Goal: Task Accomplishment & Management: Use online tool/utility

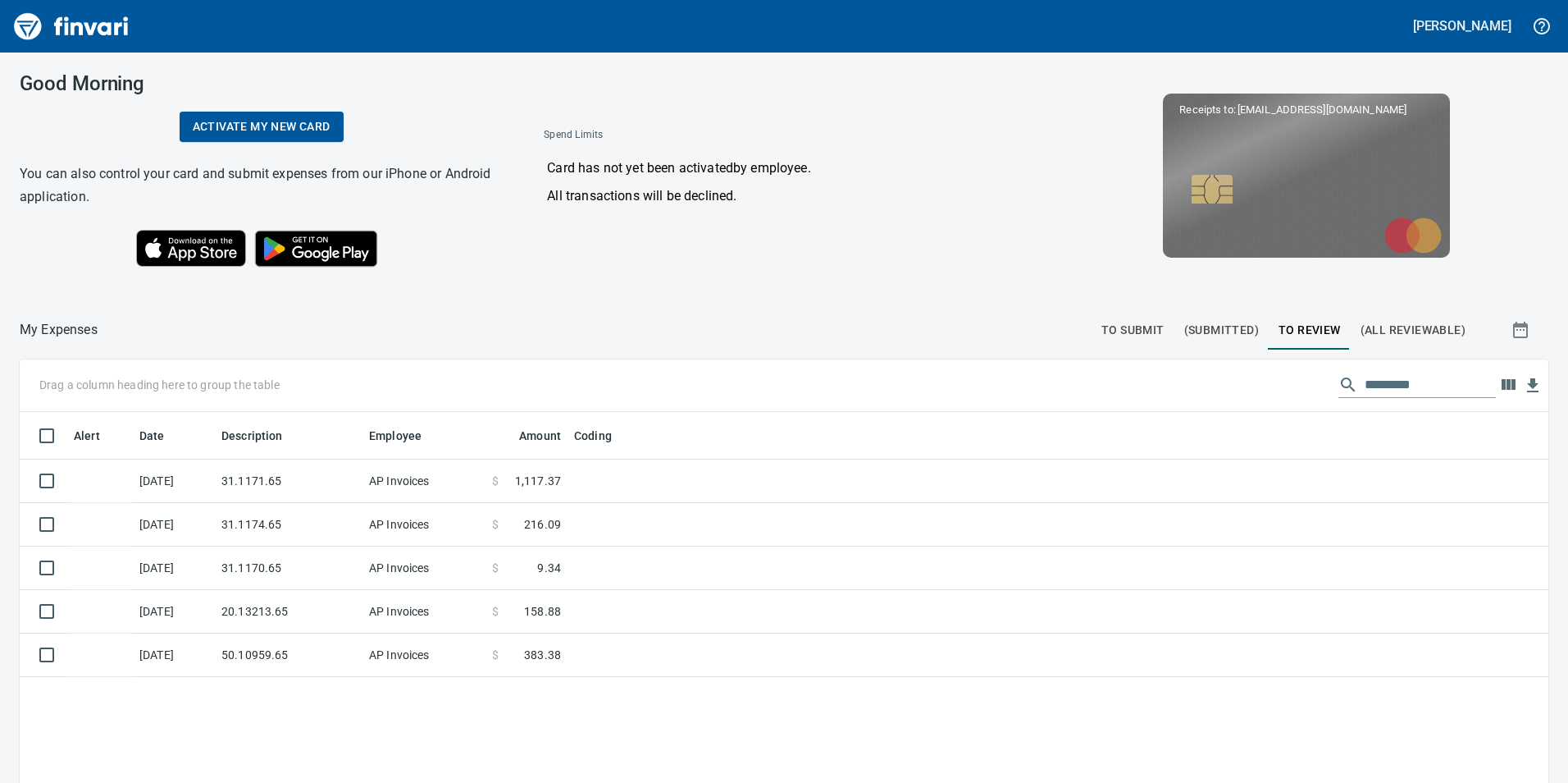
scroll to position [590, 1504]
click at [1128, 331] on span "To Submit" at bounding box center [1133, 331] width 63 height 21
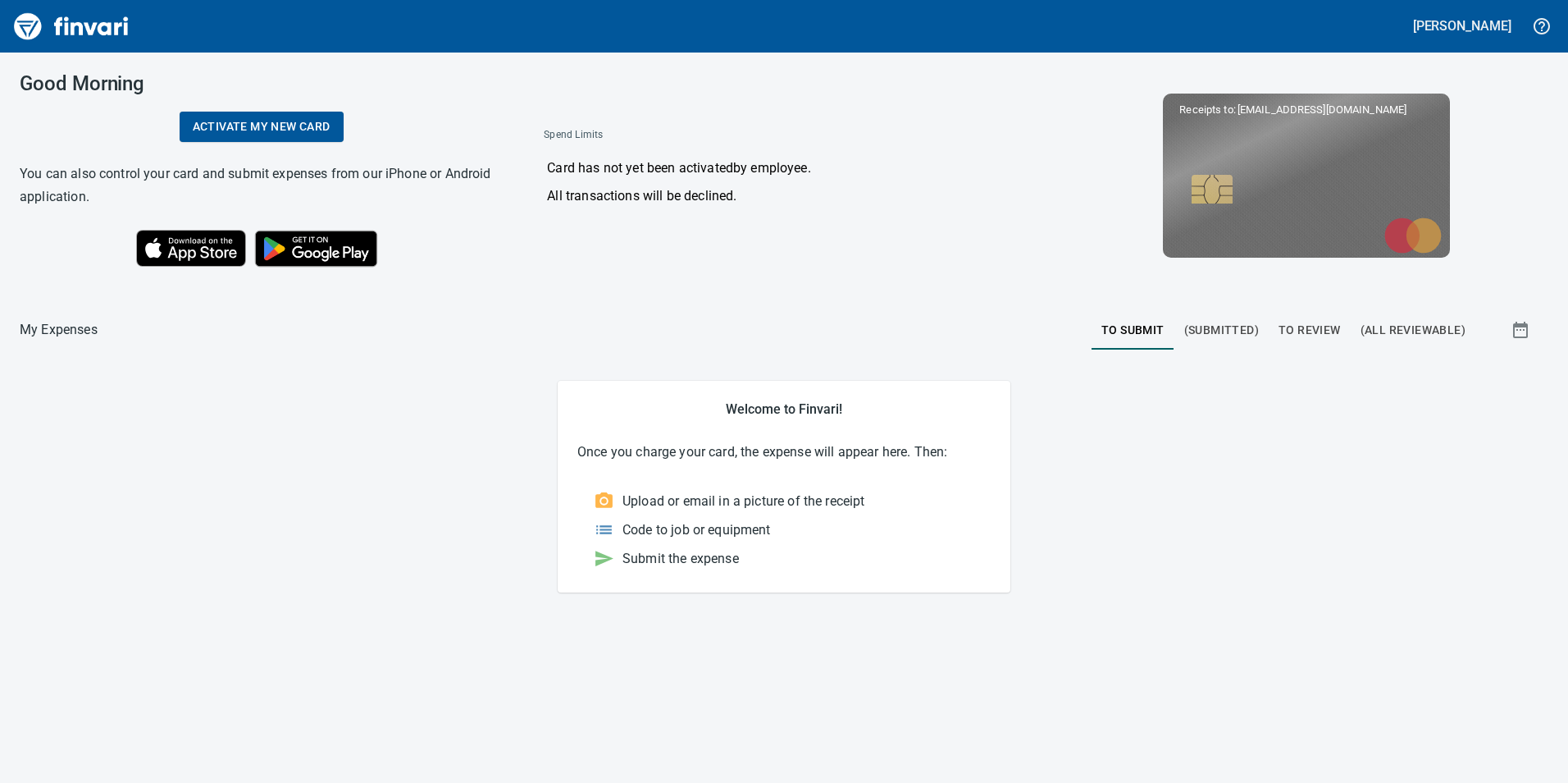
click at [1238, 320] on span "(Submitted)" at bounding box center [1221, 331] width 74 height 21
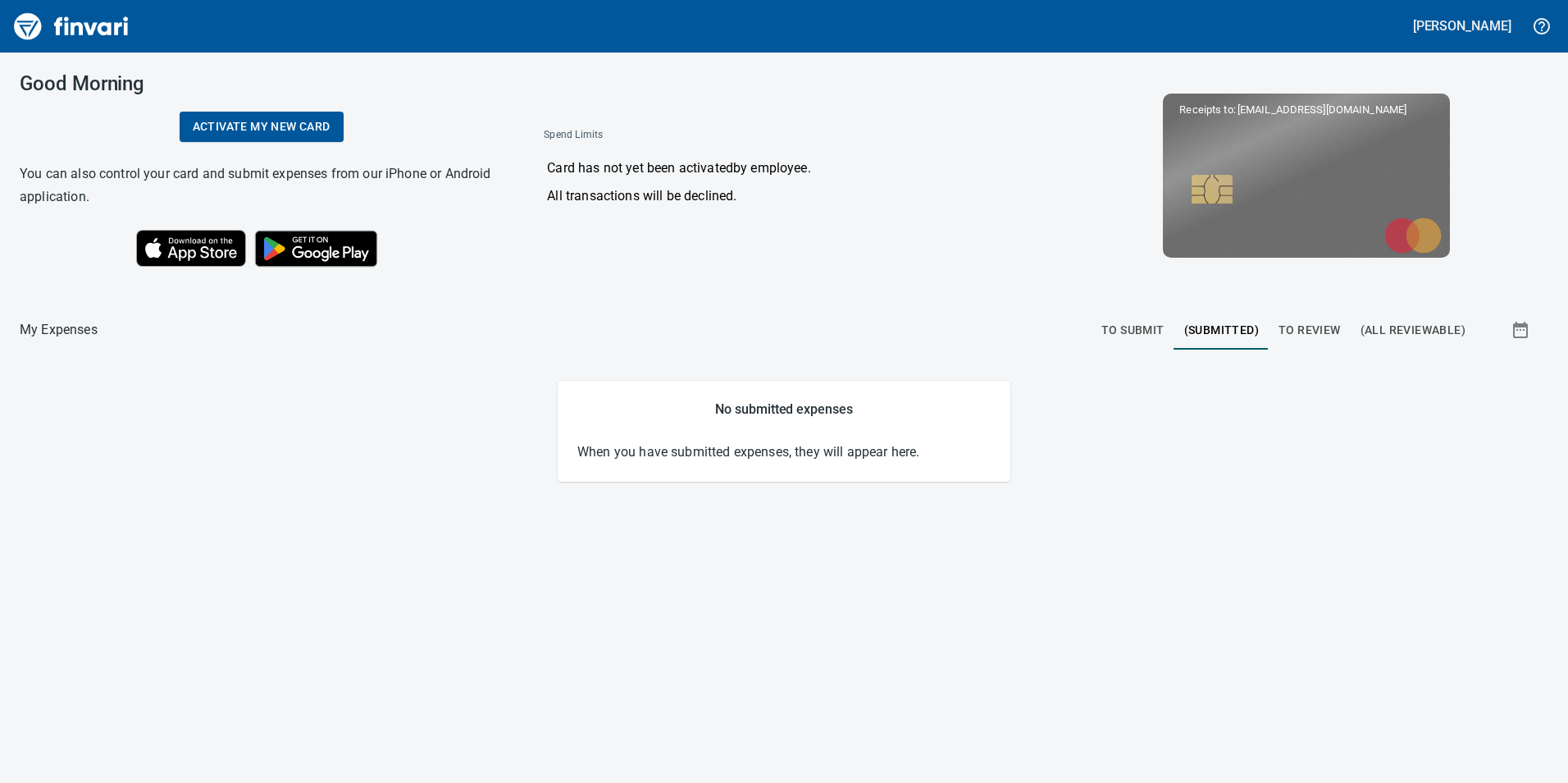
click at [1289, 335] on span "To Review" at bounding box center [1309, 331] width 62 height 21
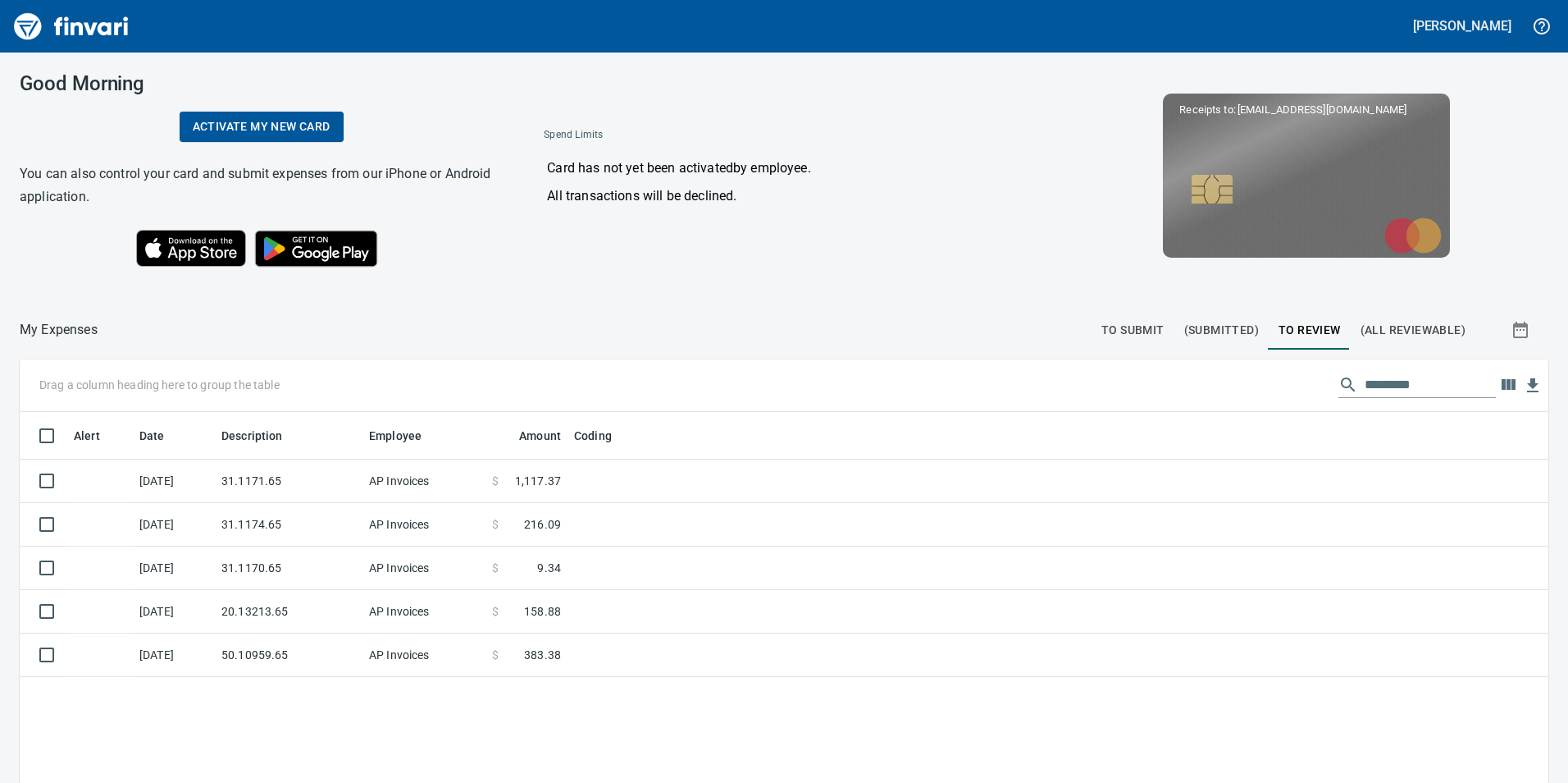
scroll to position [590, 1504]
click at [1420, 324] on span "(All Reviewable)" at bounding box center [1413, 331] width 105 height 21
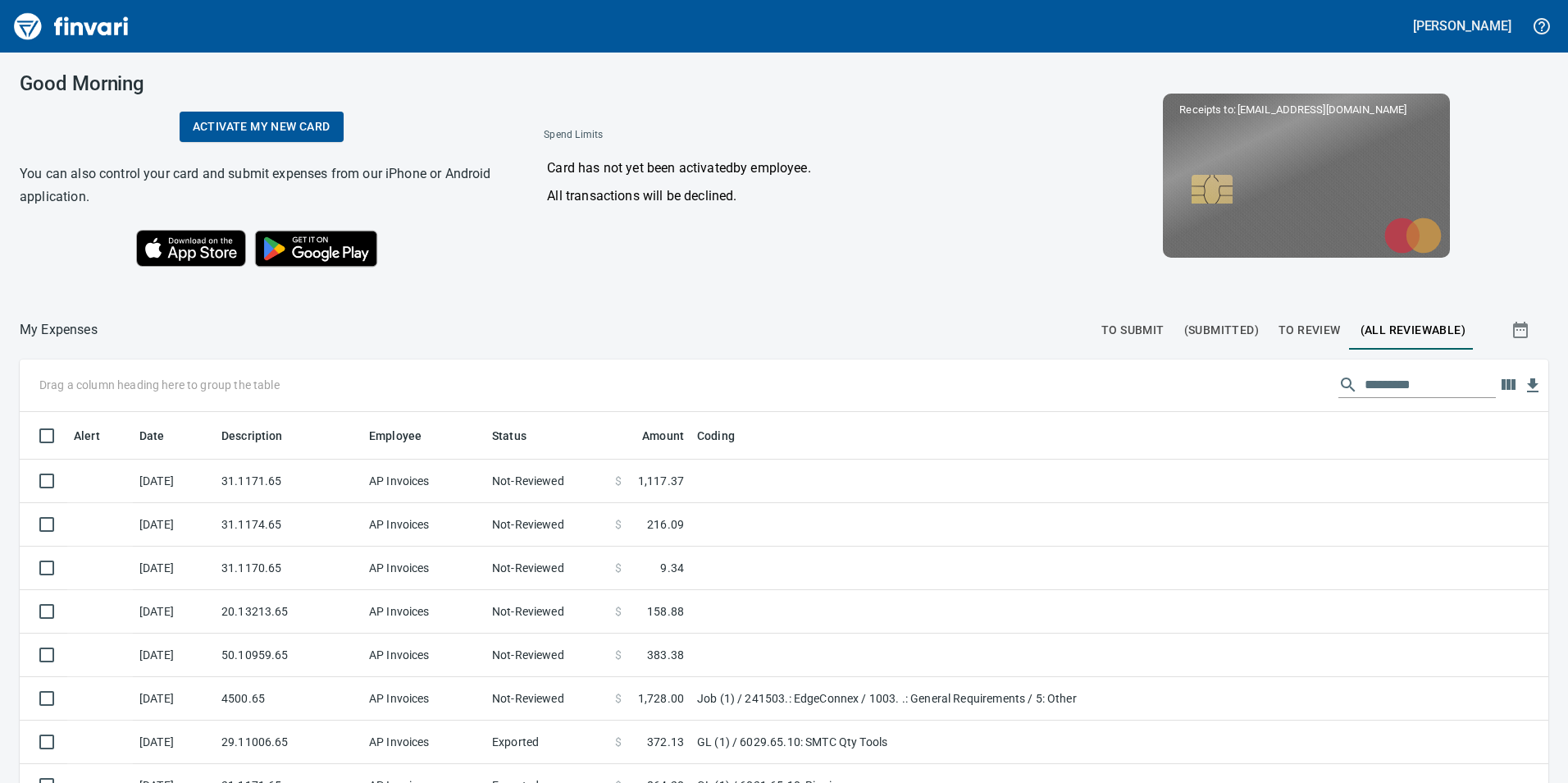
click at [1197, 335] on span "(Submitted)" at bounding box center [1221, 331] width 74 height 21
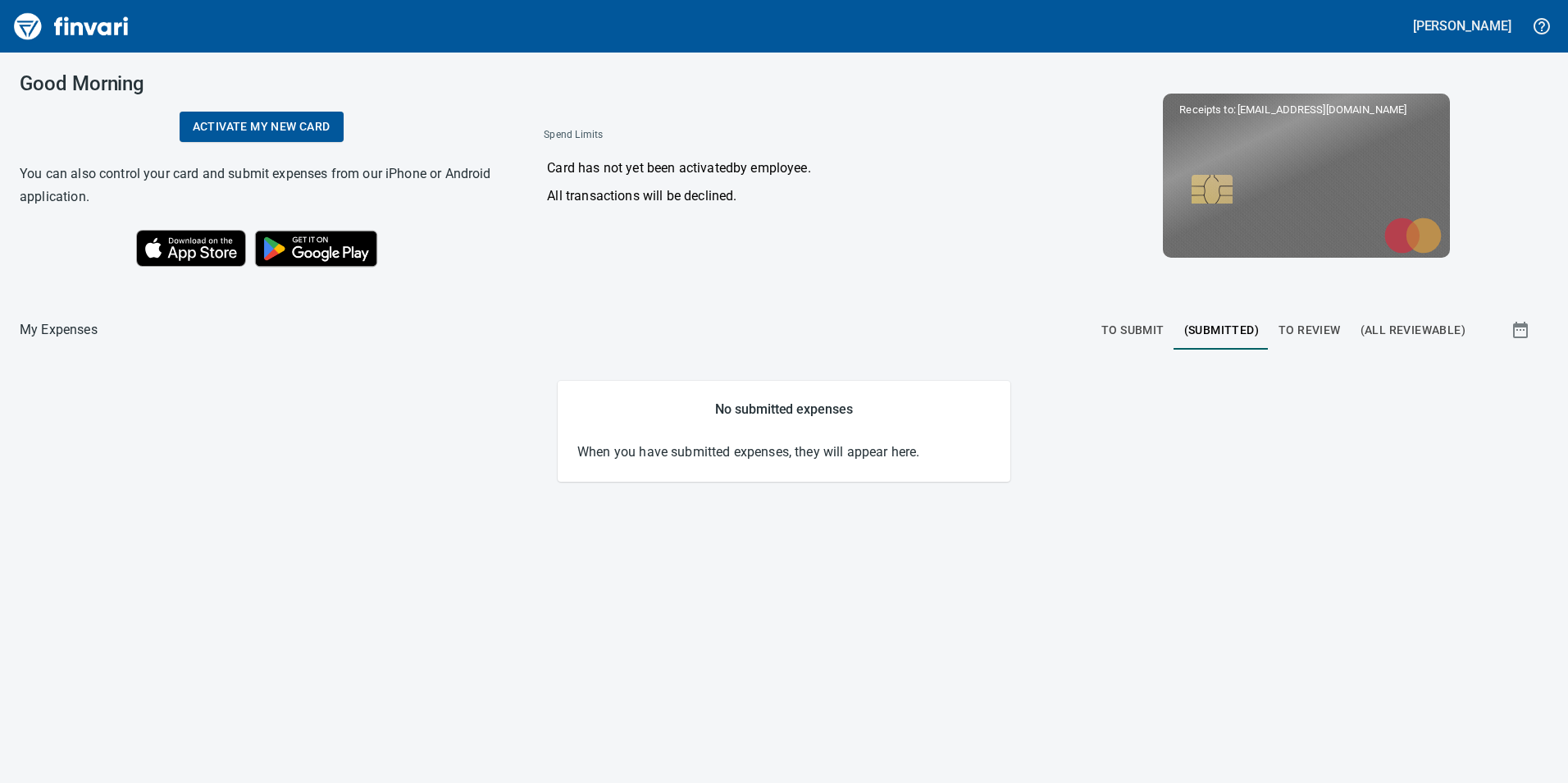
click at [1305, 331] on span "To Review" at bounding box center [1309, 331] width 62 height 21
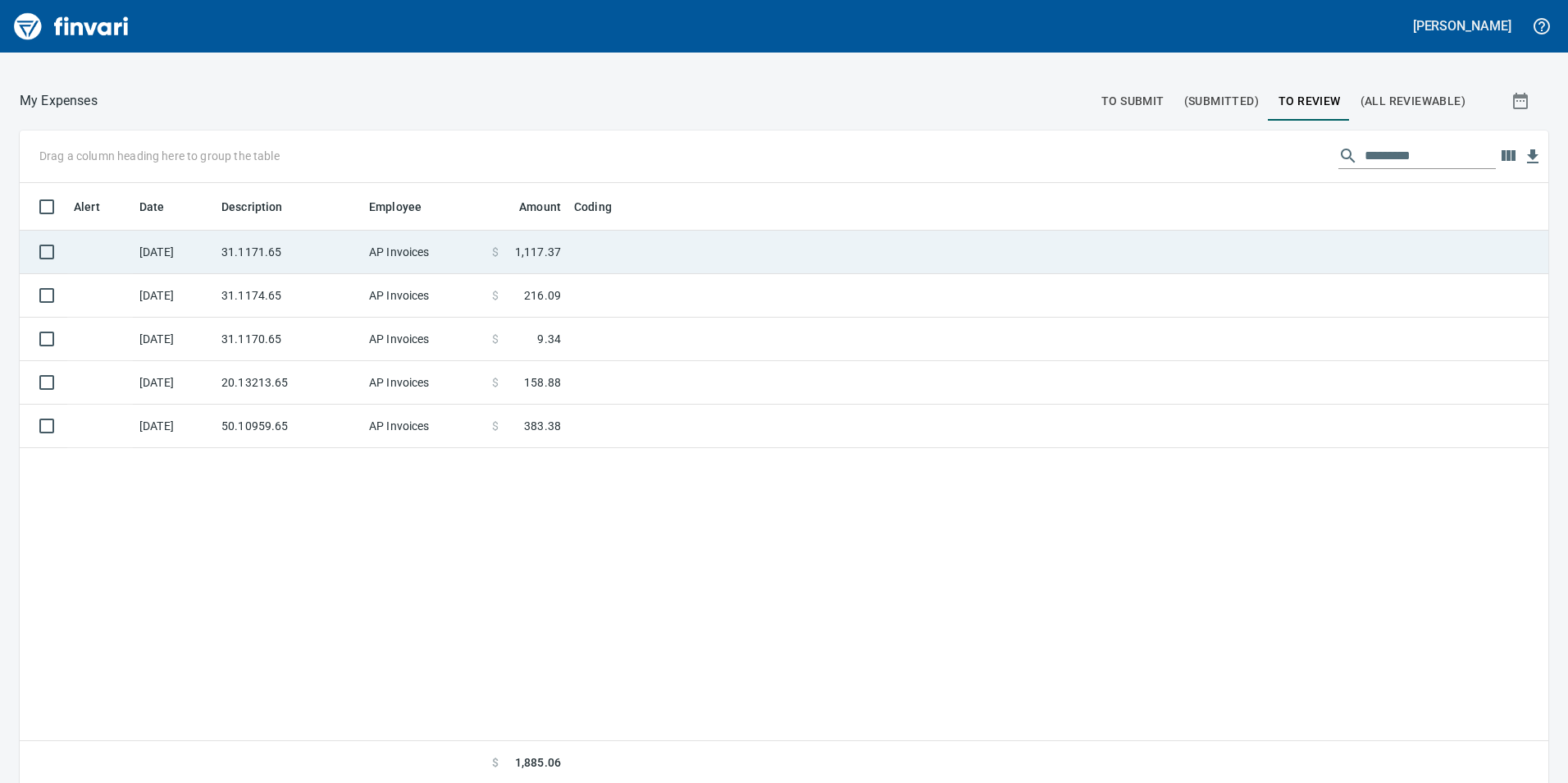
scroll to position [231, 0]
click at [655, 231] on td at bounding box center [772, 251] width 410 height 44
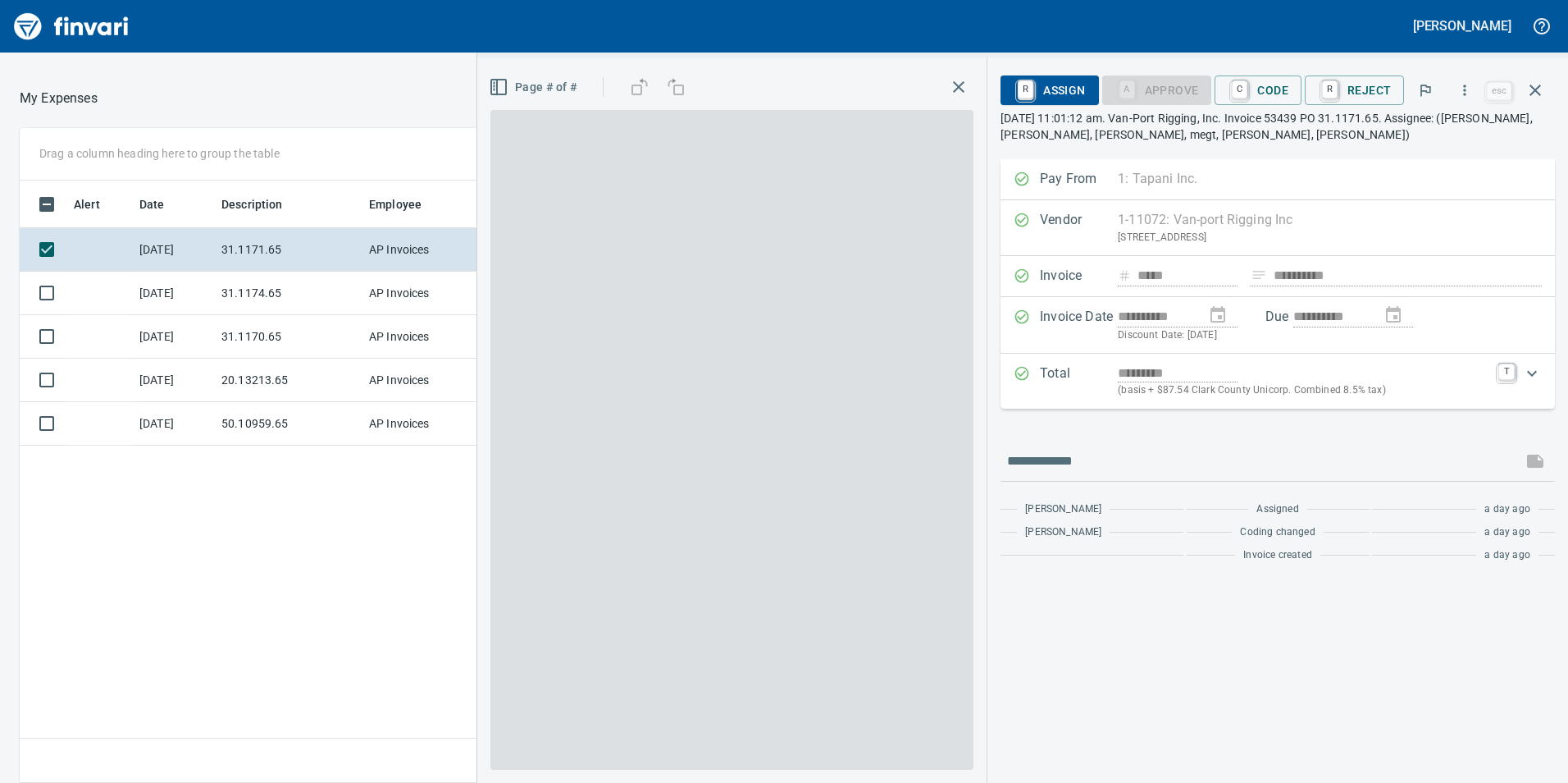
scroll to position [590, 1094]
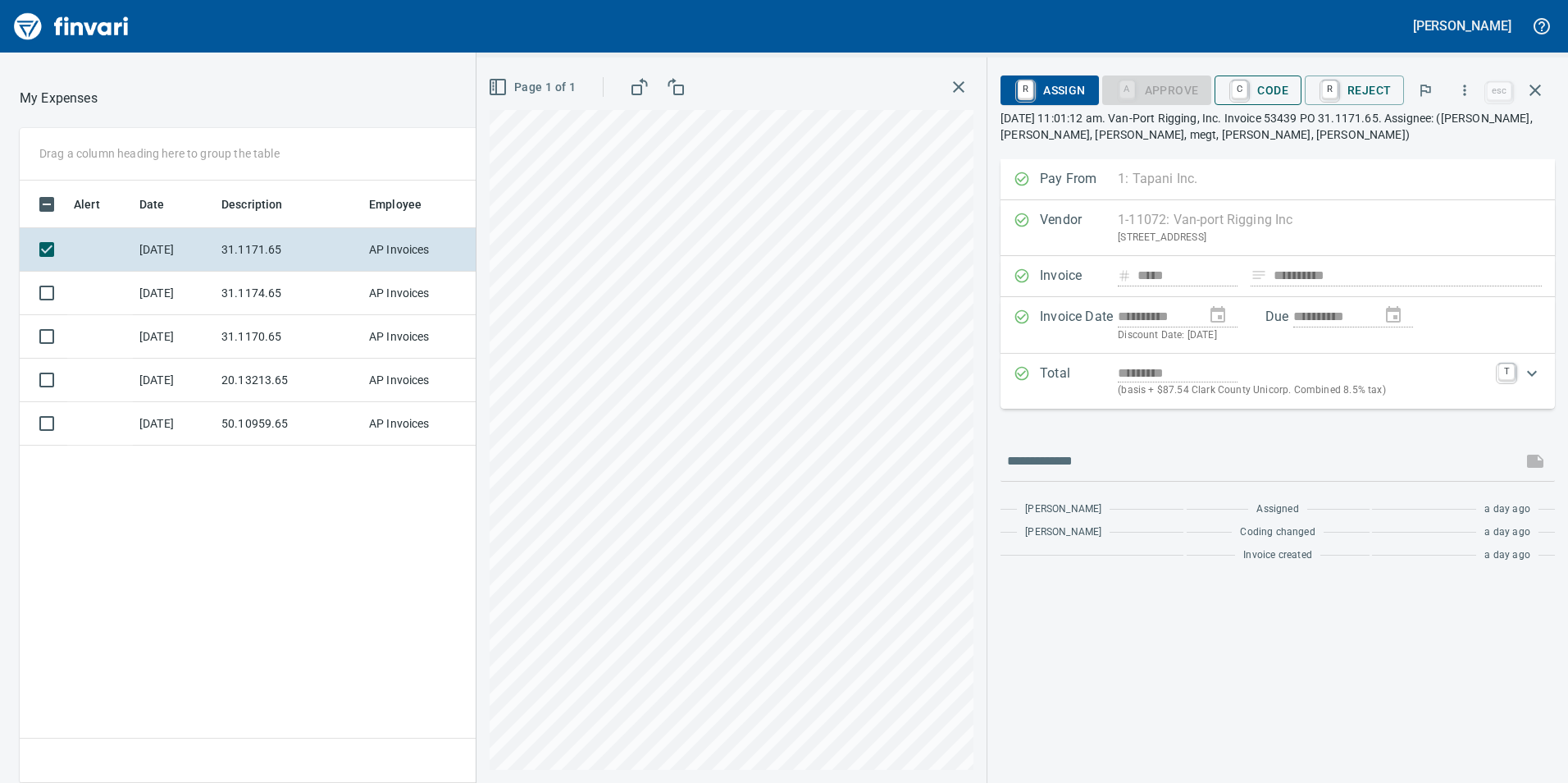
click at [1263, 102] on span "C Code" at bounding box center [1259, 90] width 61 height 28
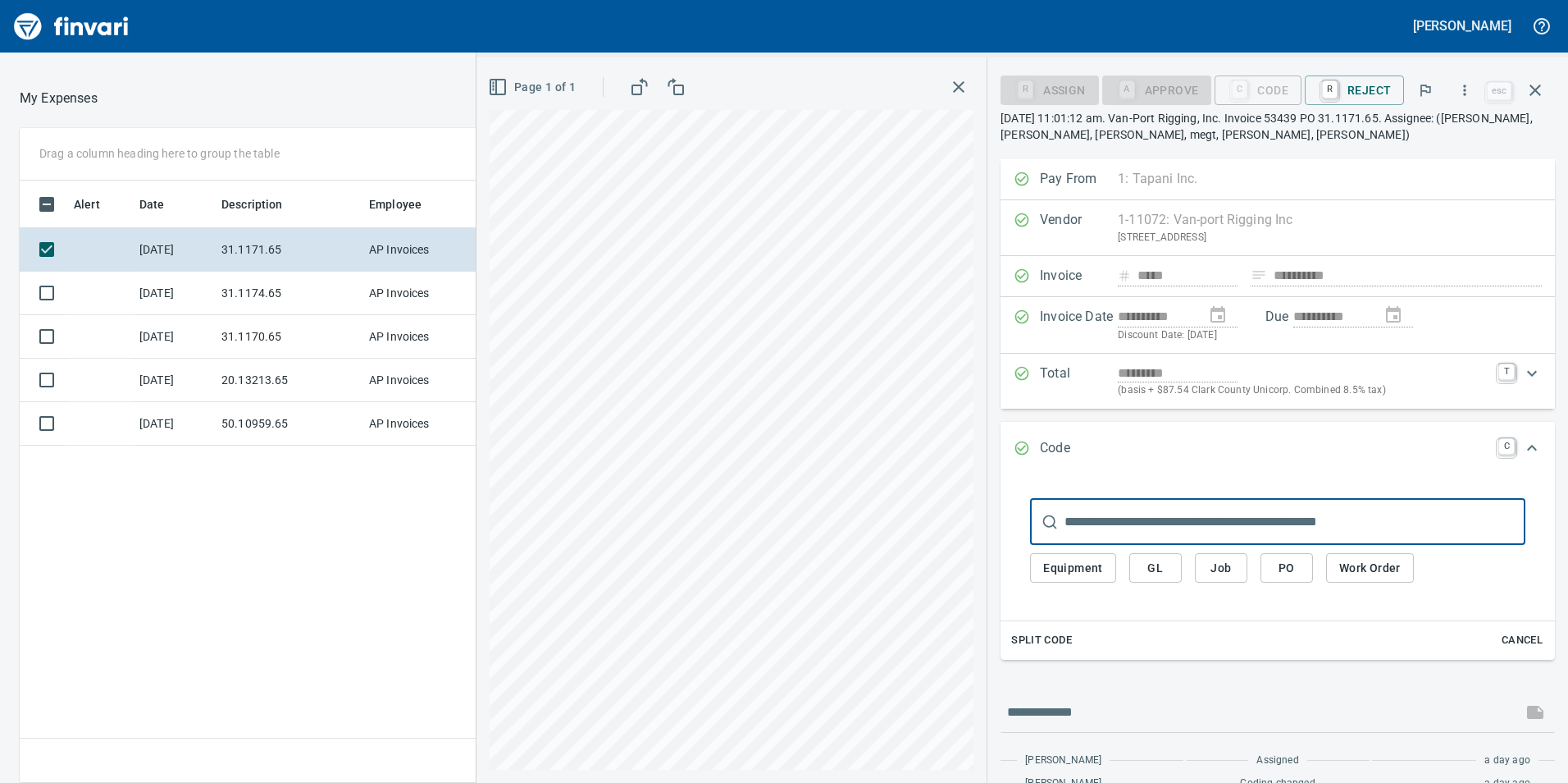
click at [1231, 580] on button "Job" at bounding box center [1221, 569] width 52 height 30
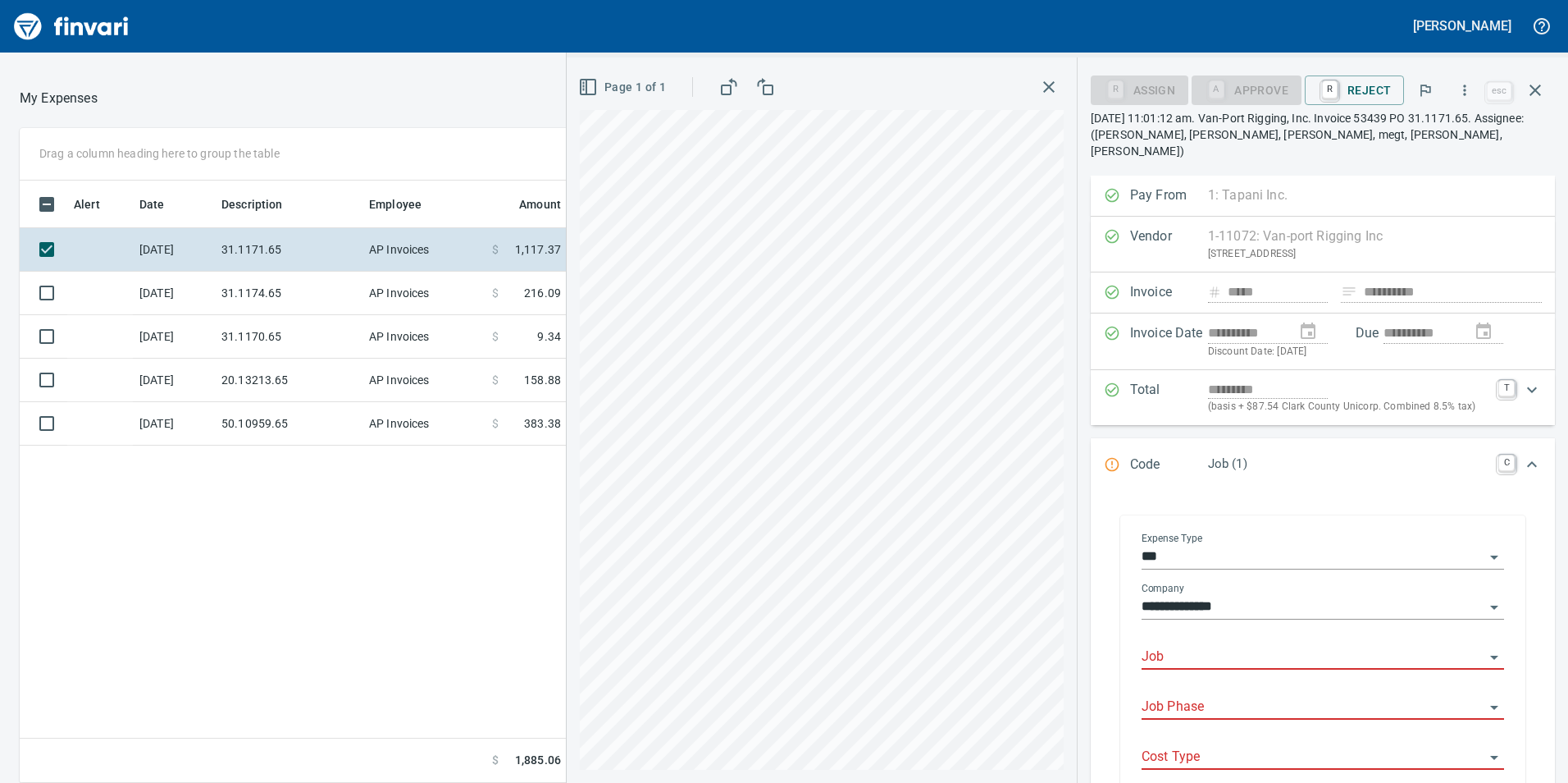
click at [1223, 646] on input "Job" at bounding box center [1313, 657] width 343 height 23
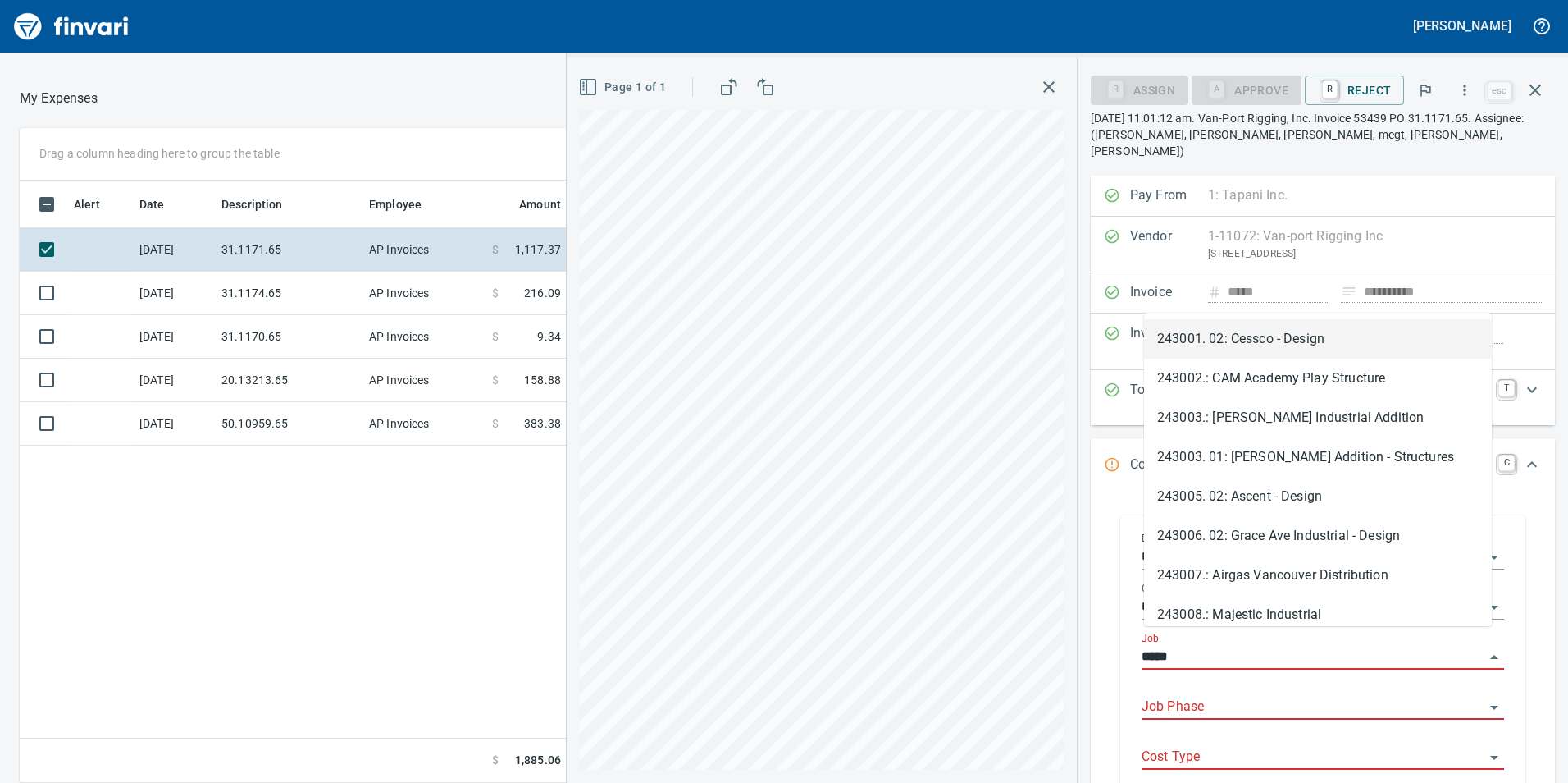
type input "******"
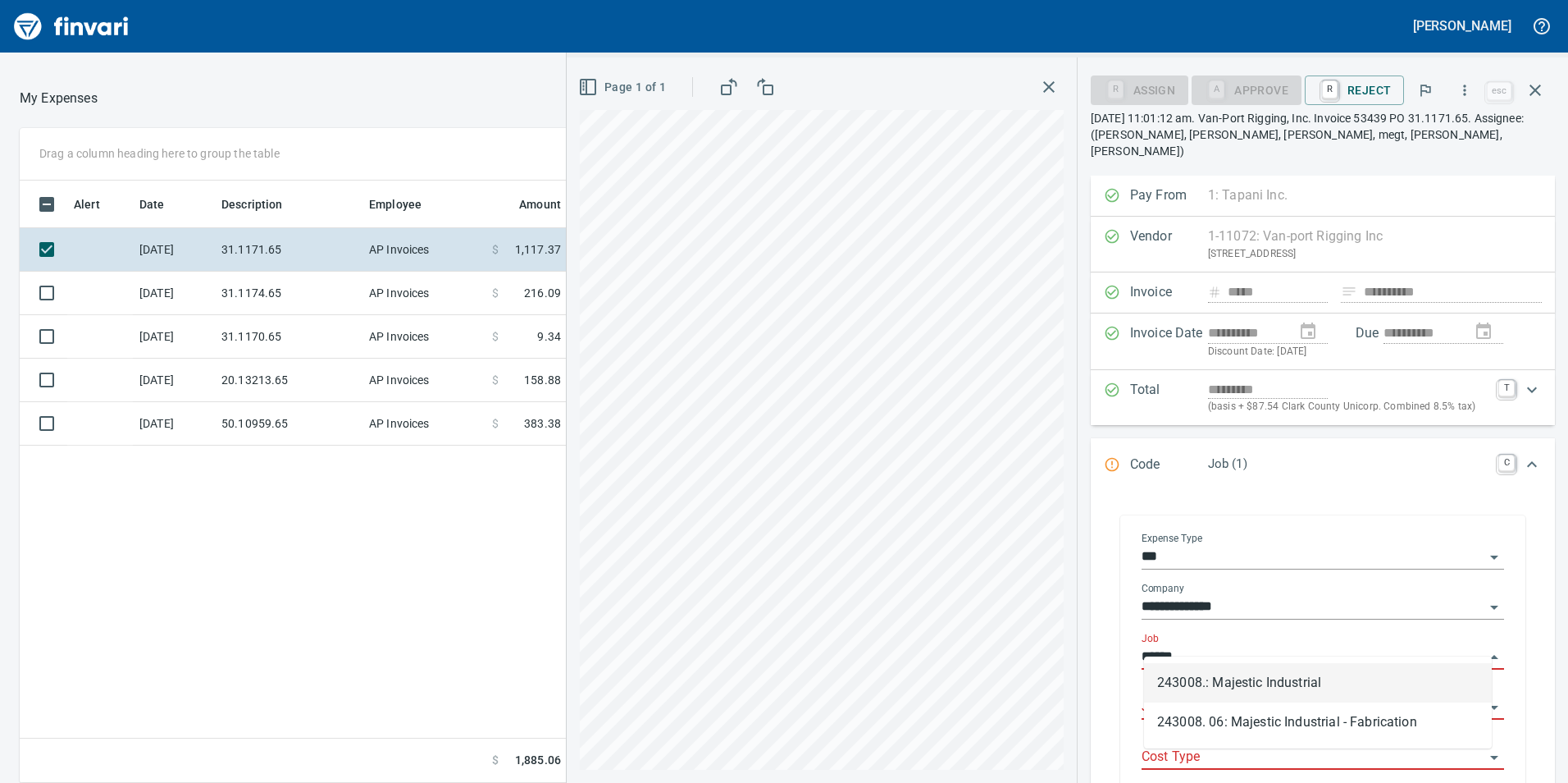
click at [1470, 646] on input "******" at bounding box center [1313, 657] width 343 height 23
click at [1466, 646] on input "******" at bounding box center [1313, 657] width 343 height 23
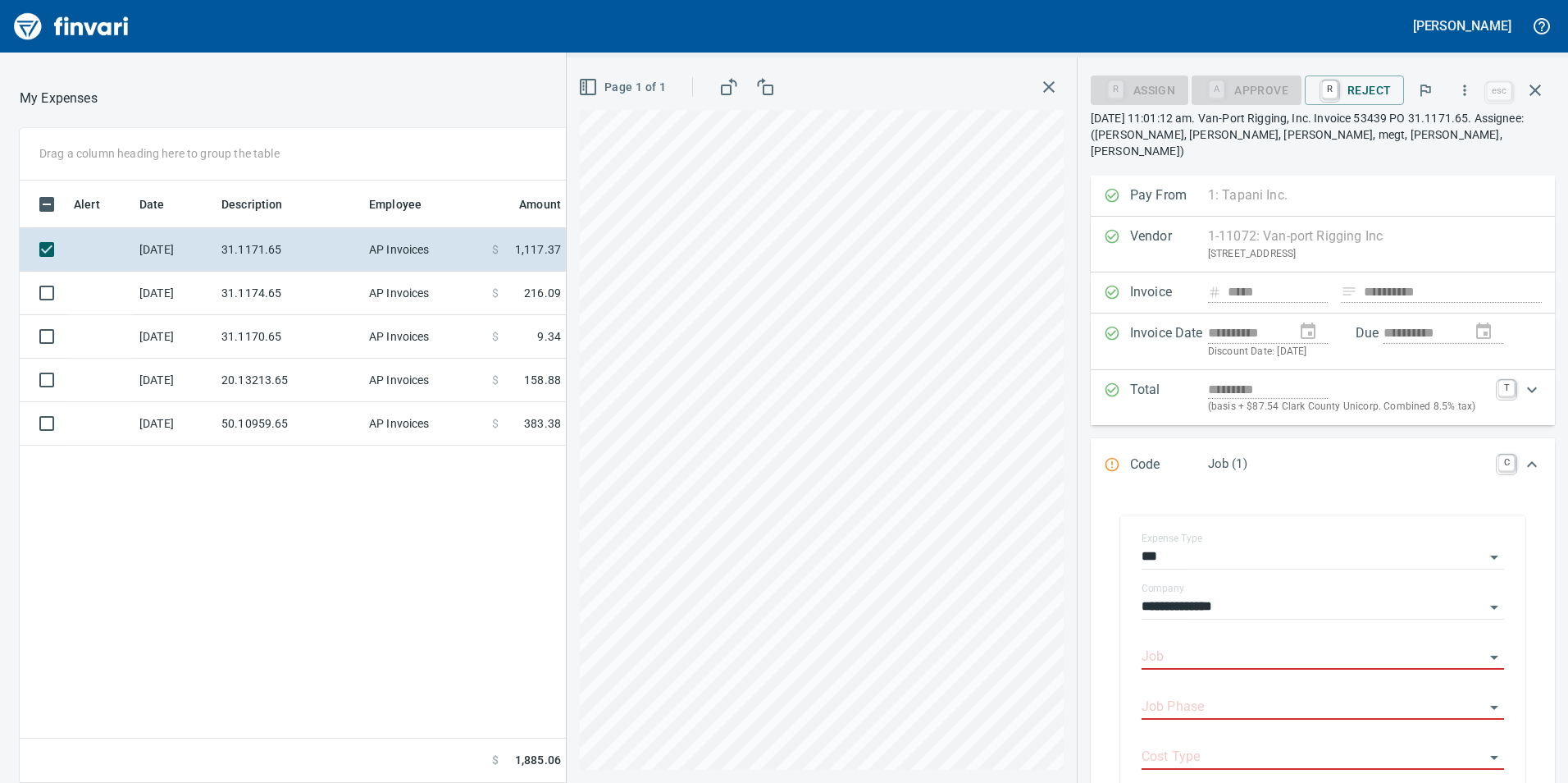
click at [1077, 592] on div "Page 1 of 1" at bounding box center [822, 420] width 510 height 726
click at [1218, 546] on input "***" at bounding box center [1313, 557] width 343 height 23
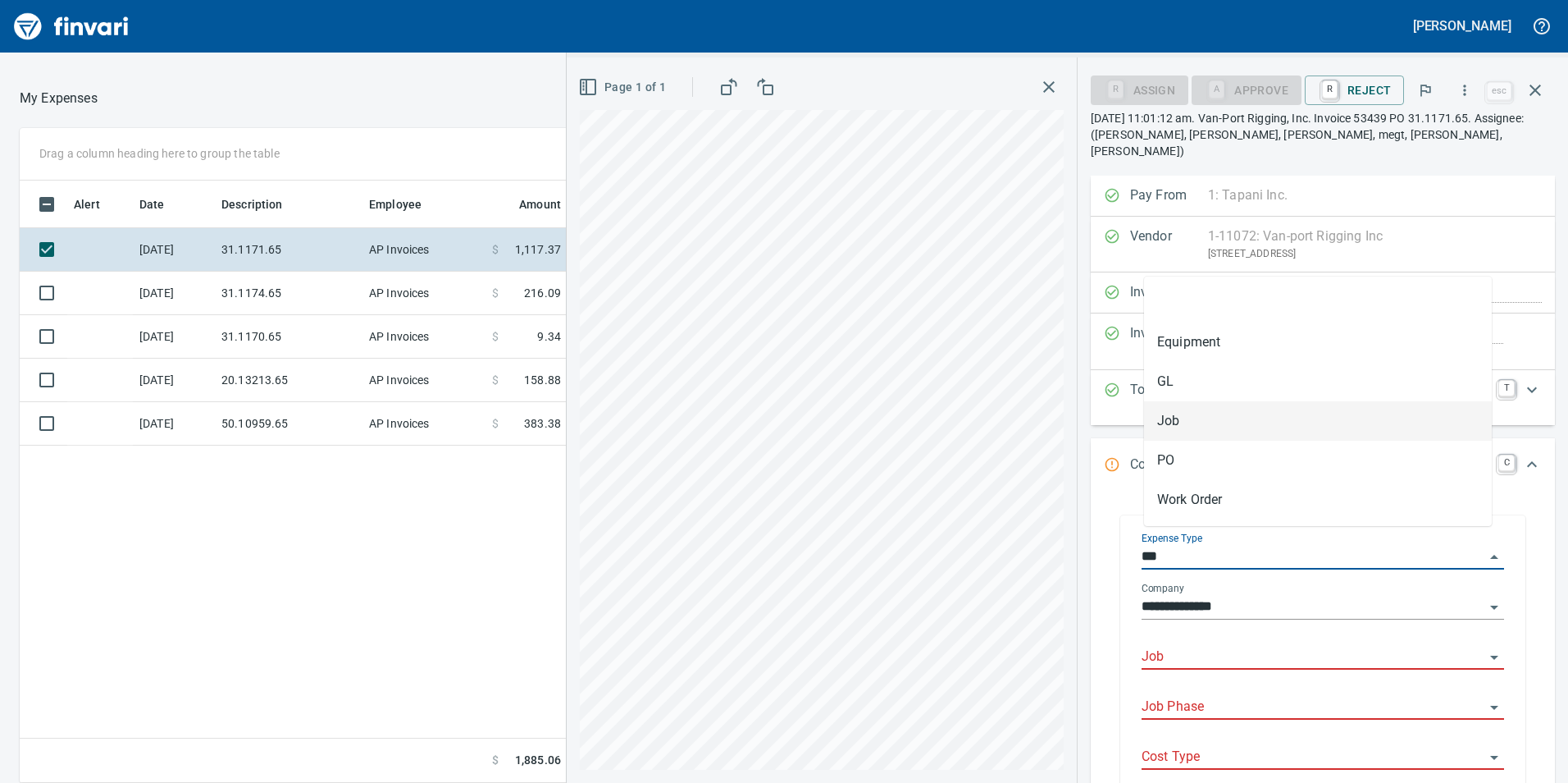
click at [1463, 546] on input "***" at bounding box center [1313, 557] width 343 height 23
type input "*****"
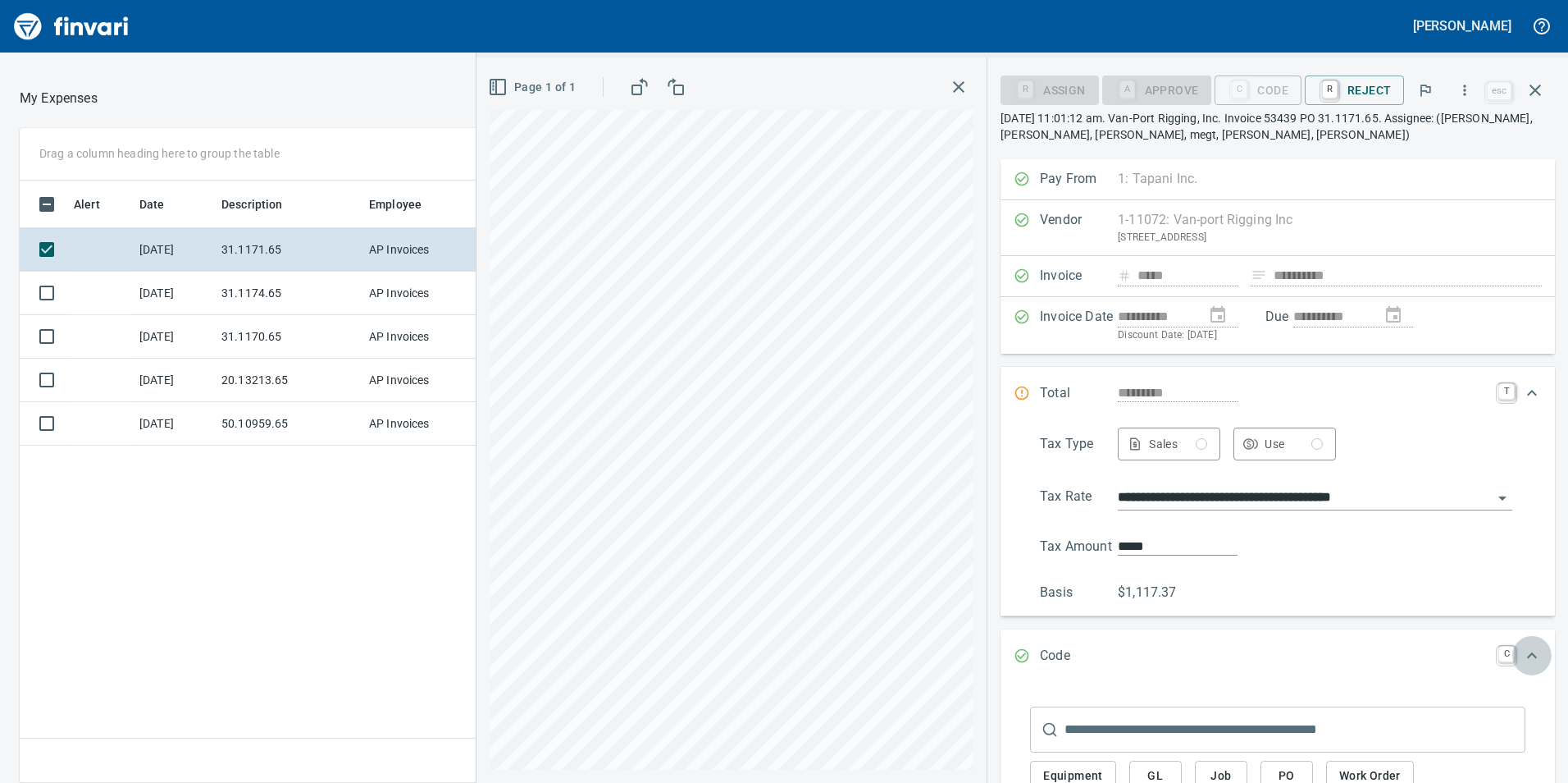
click at [1524, 648] on icon "Expand" at bounding box center [1532, 655] width 20 height 20
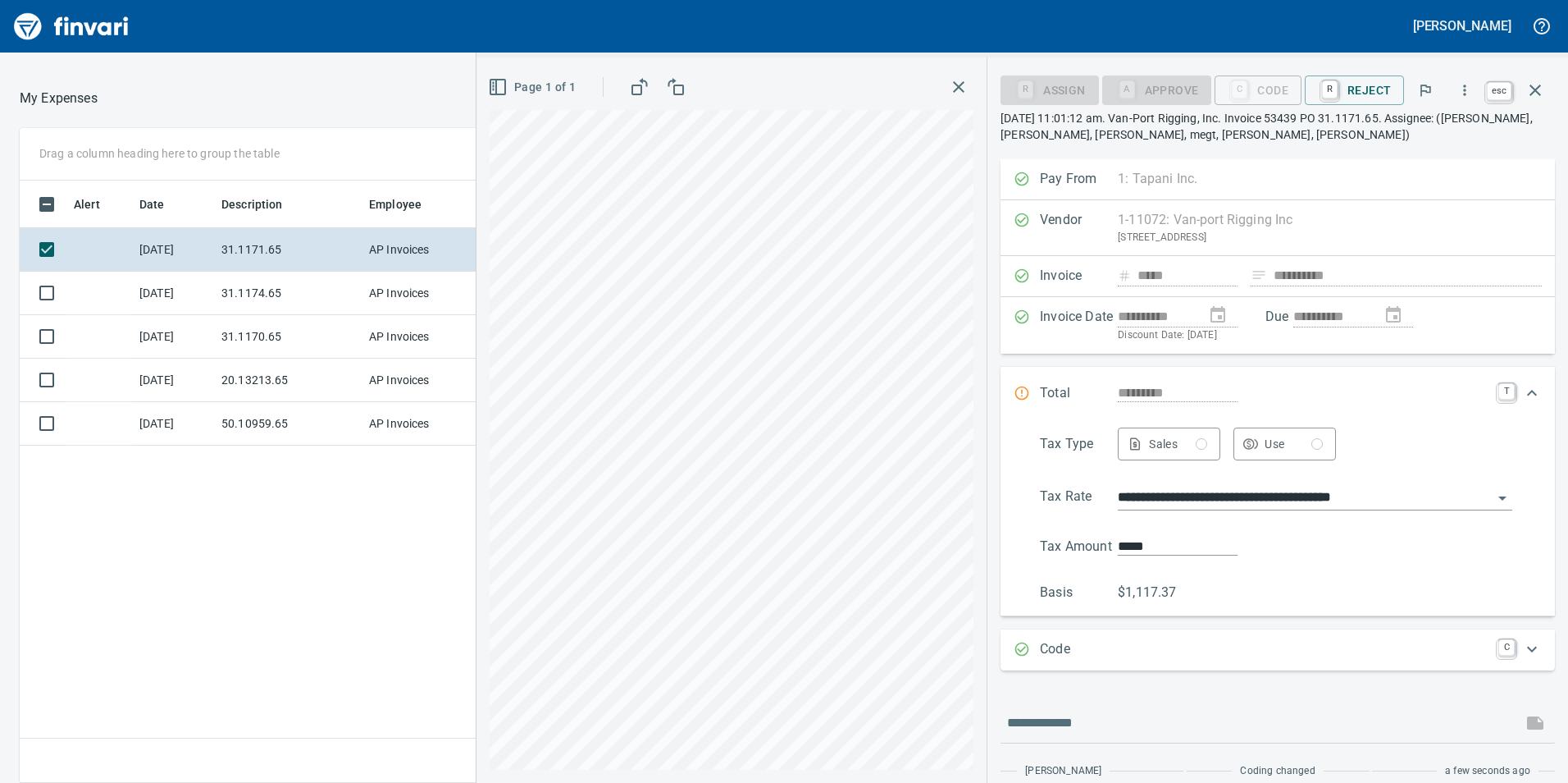
click at [1533, 89] on icon "button" at bounding box center [1536, 90] width 11 height 11
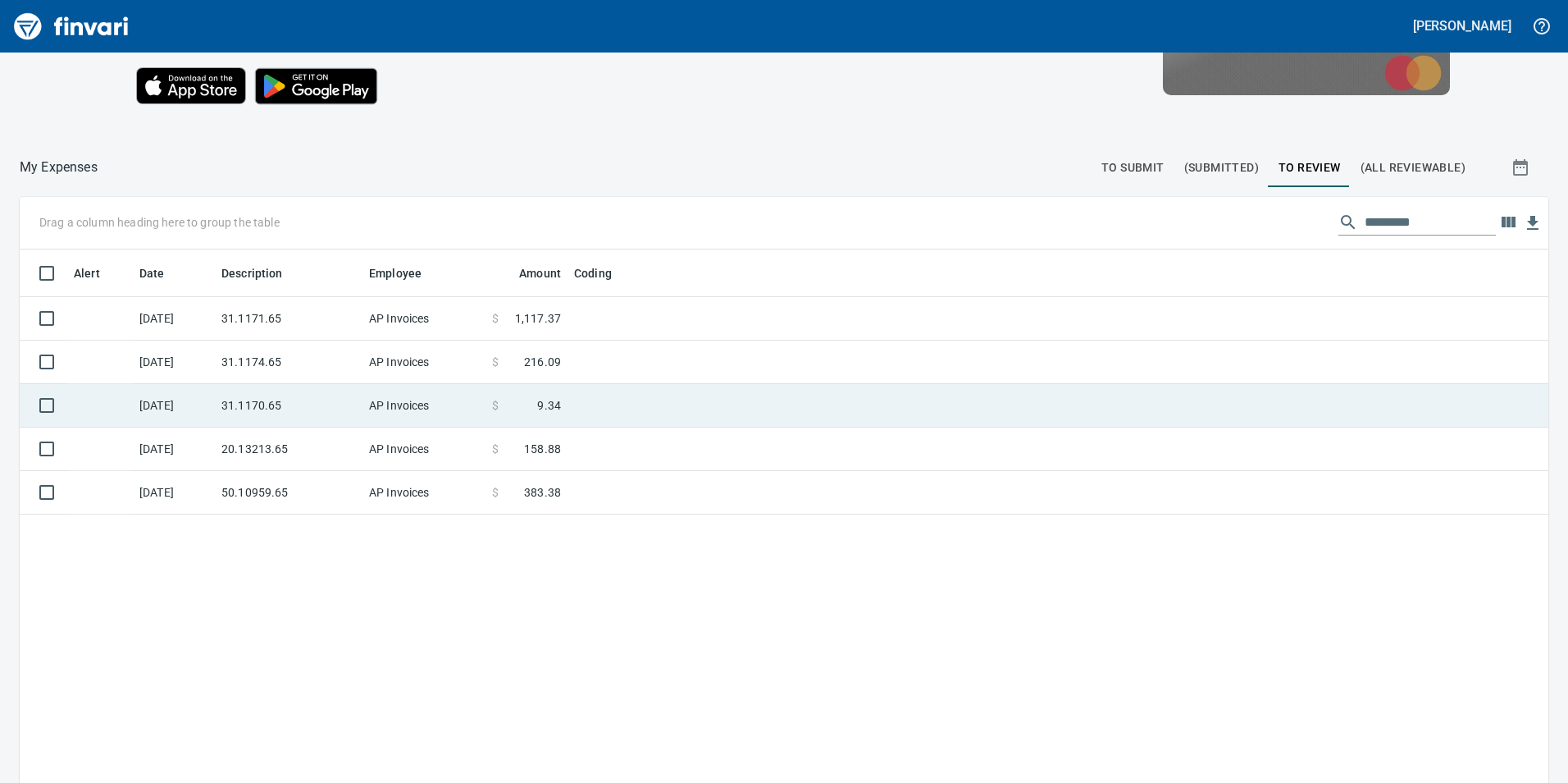
scroll to position [590, 1504]
click at [355, 330] on td "31.1171.65" at bounding box center [288, 319] width 148 height 44
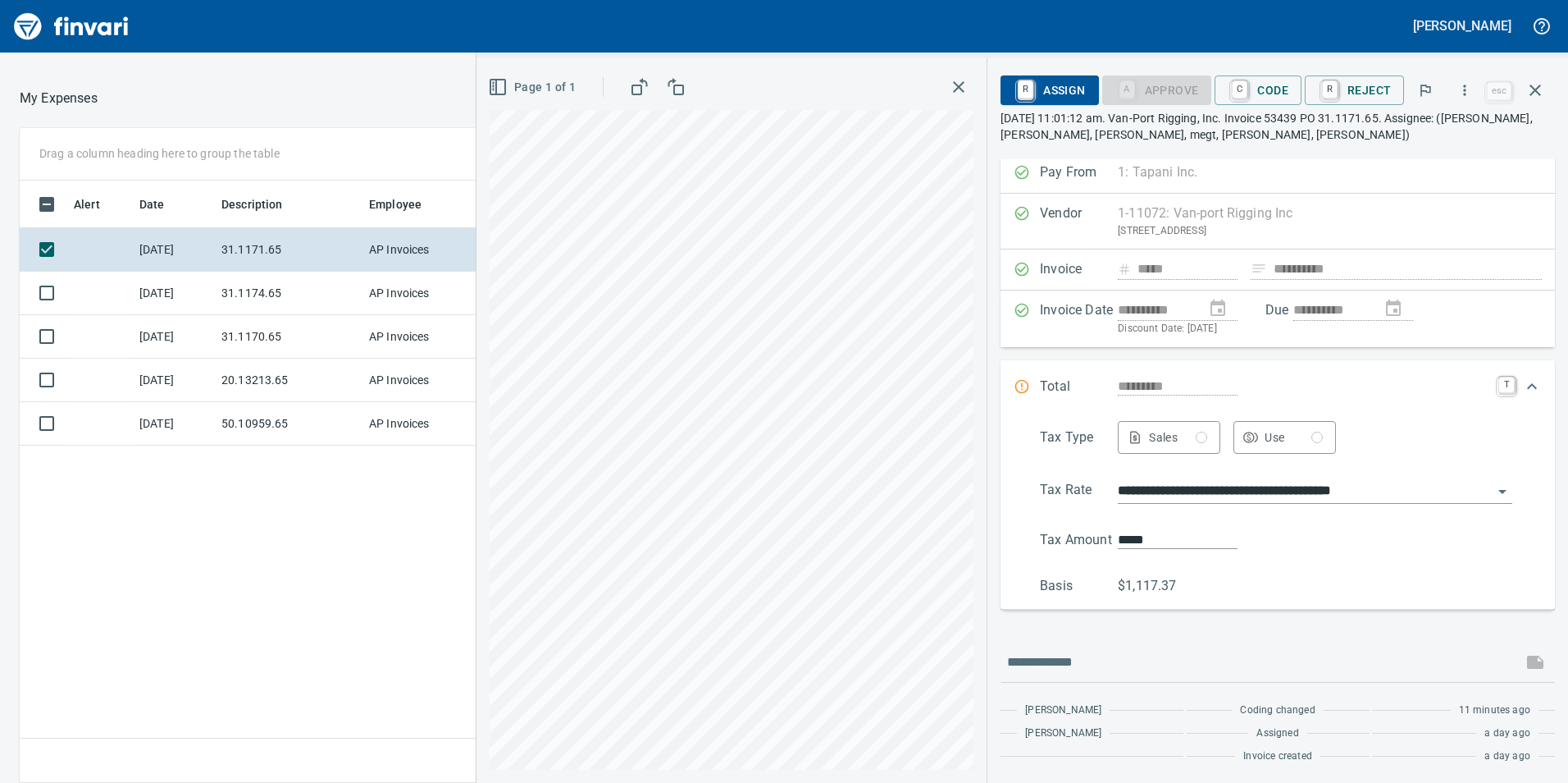
scroll to position [9, 0]
click at [1272, 85] on span "C Code" at bounding box center [1259, 90] width 61 height 28
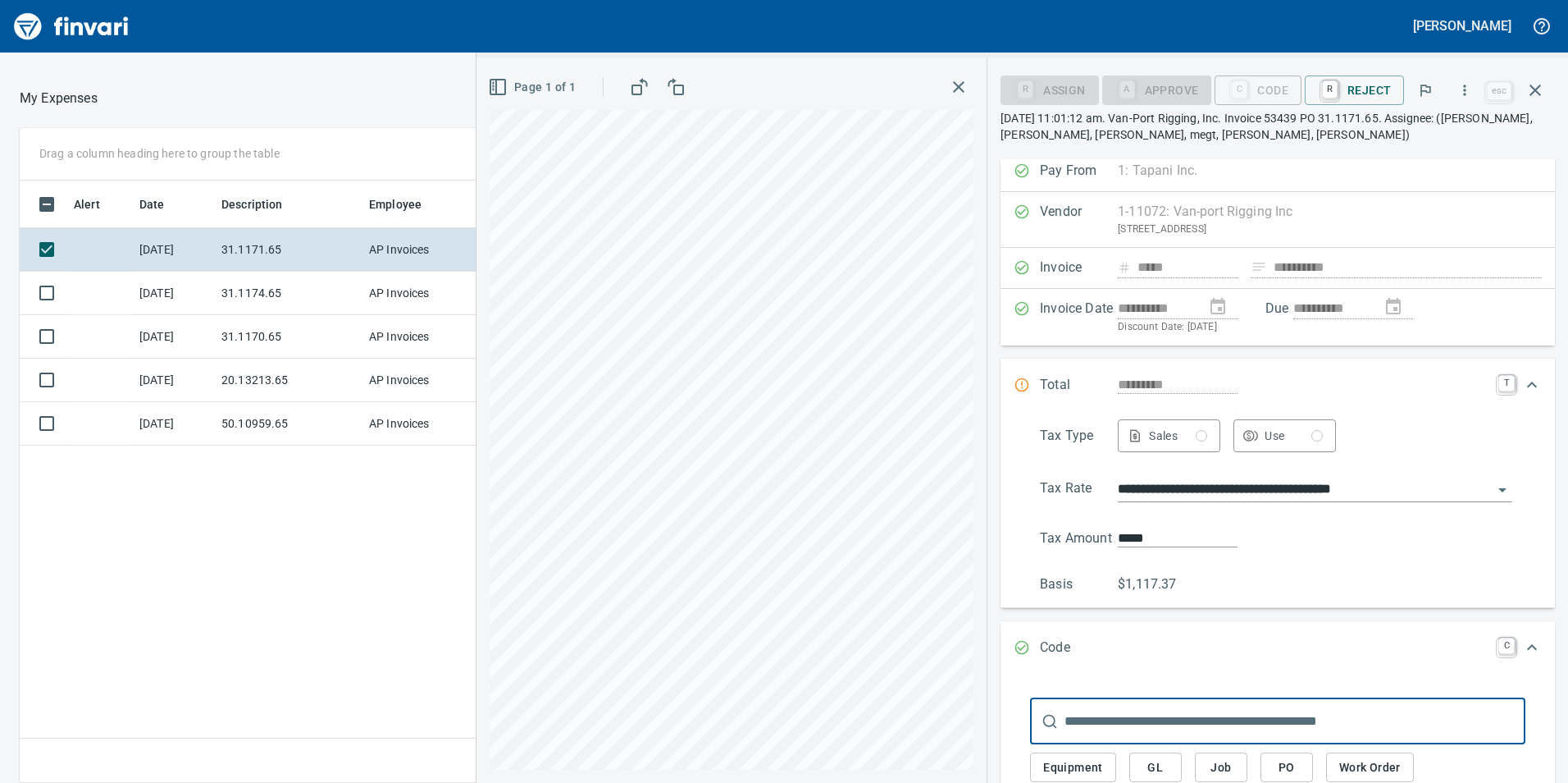
click at [1160, 764] on span "GL" at bounding box center [1156, 768] width 27 height 21
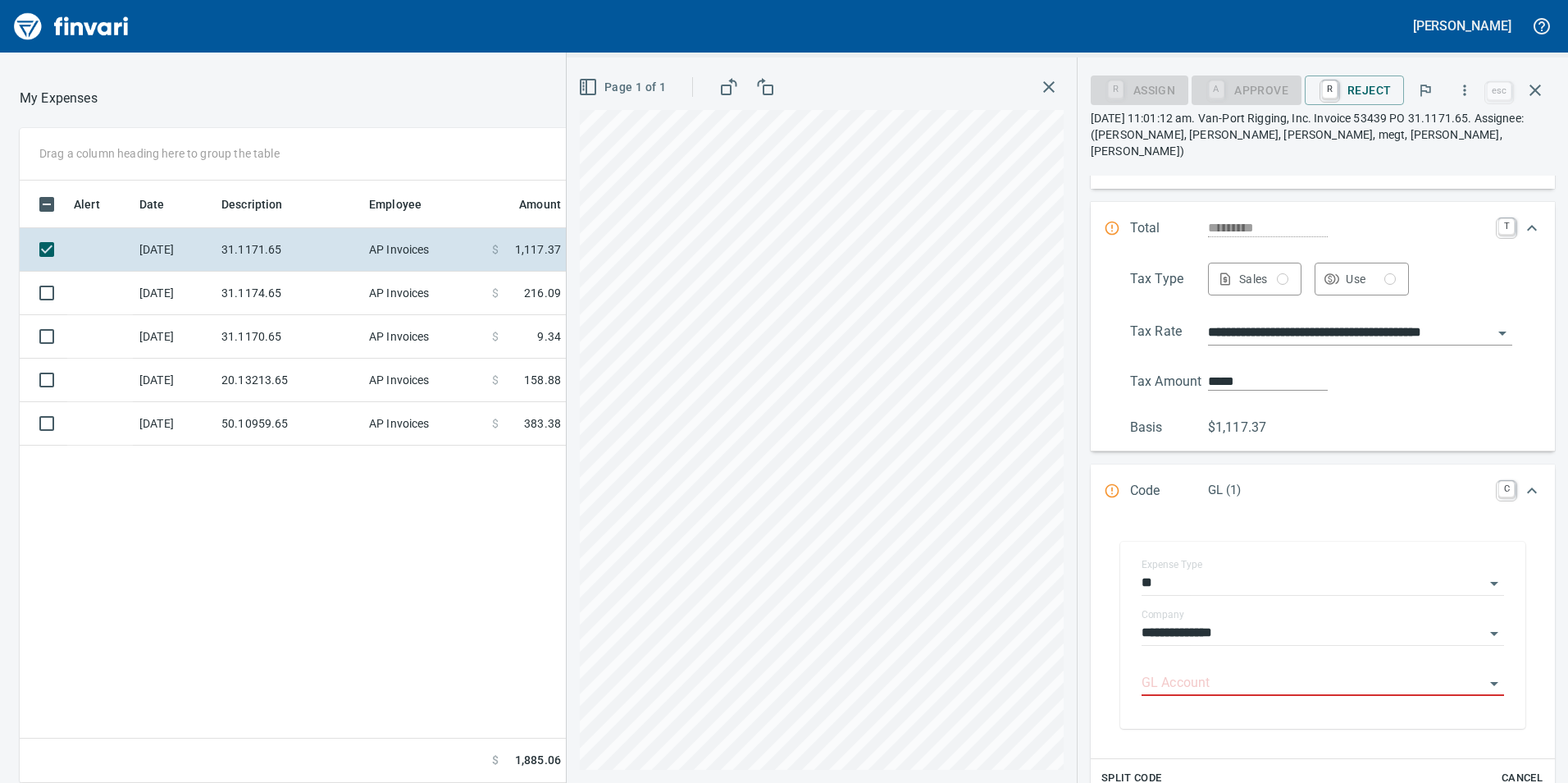
scroll to position [254, 0]
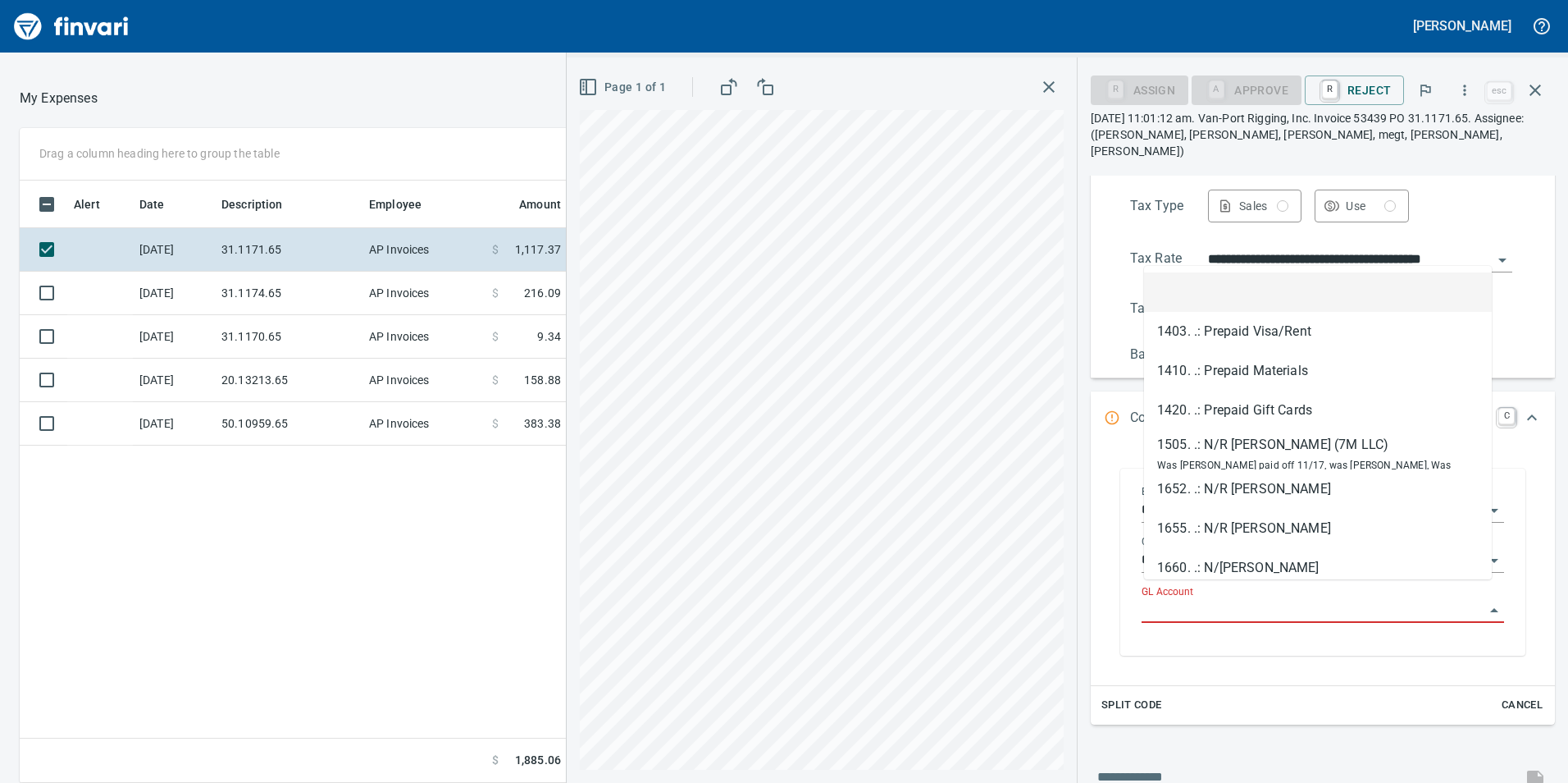
click at [1208, 599] on input "GL Account" at bounding box center [1313, 611] width 343 height 23
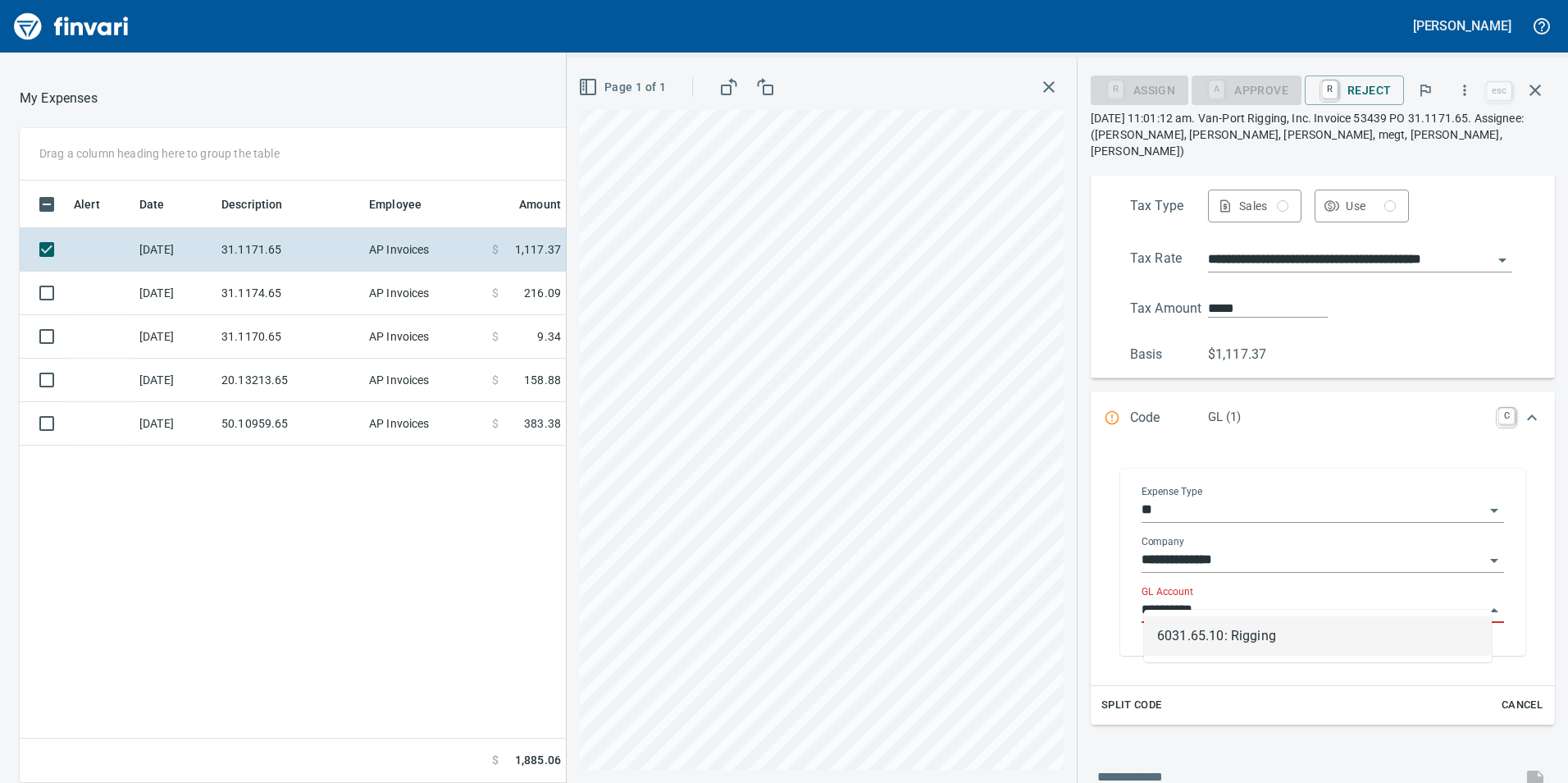
scroll to position [590, 1094]
click at [1260, 622] on li "6031.65.10: Rigging" at bounding box center [1318, 635] width 347 height 39
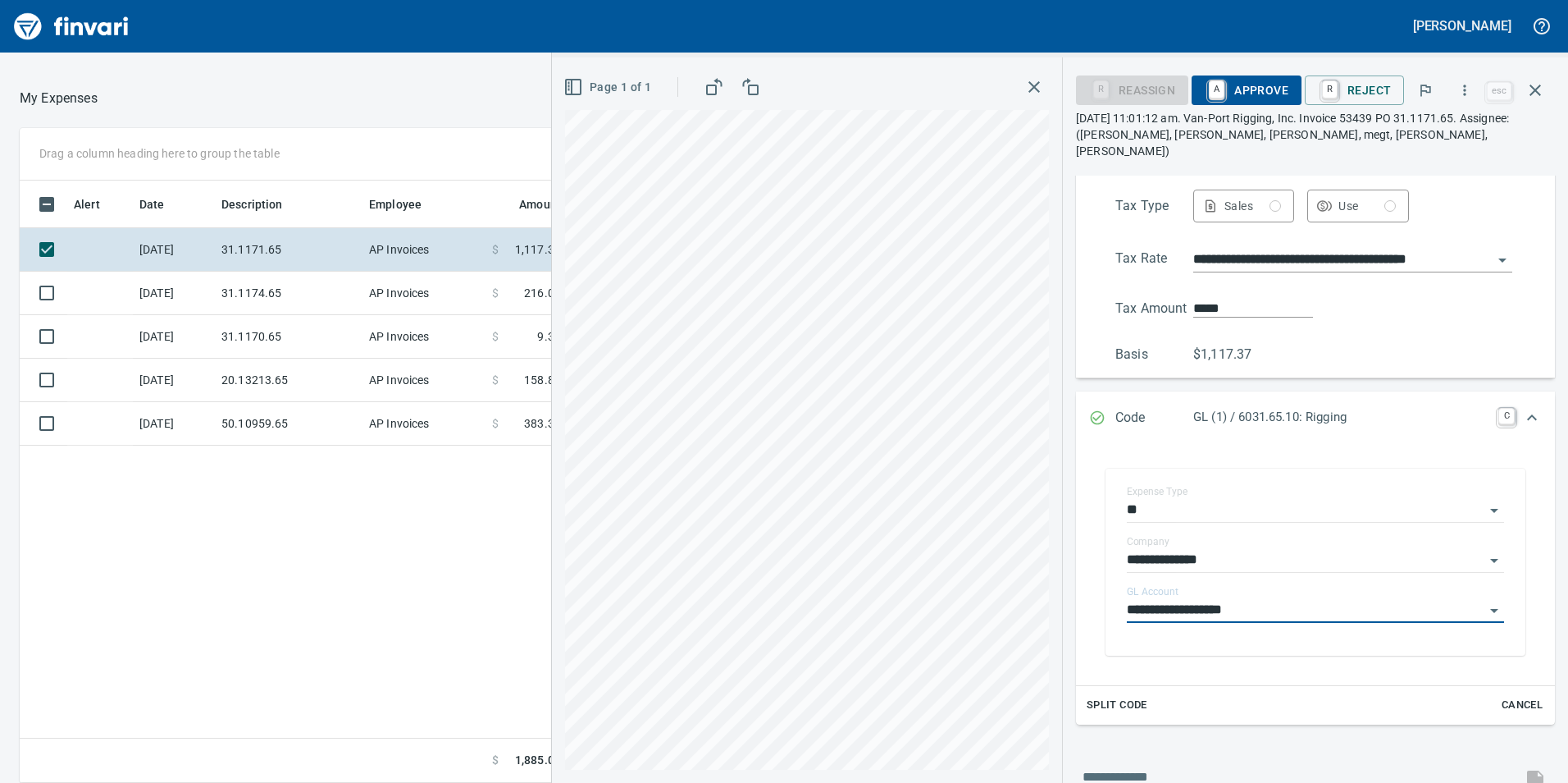
type input "**********"
click at [1237, 85] on span "A Approve" at bounding box center [1247, 90] width 84 height 28
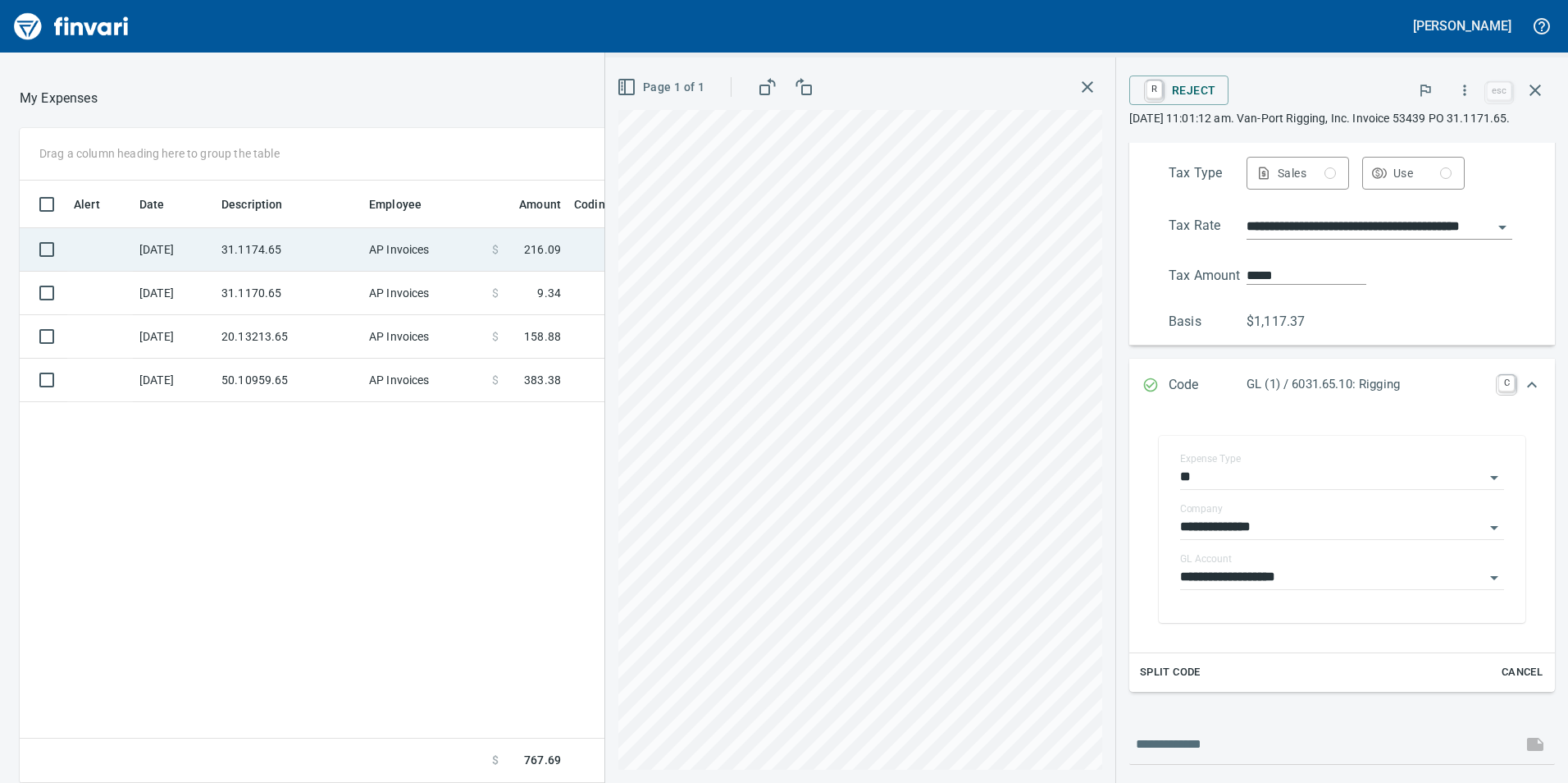
click at [283, 241] on td "31.1174.65" at bounding box center [288, 251] width 148 height 44
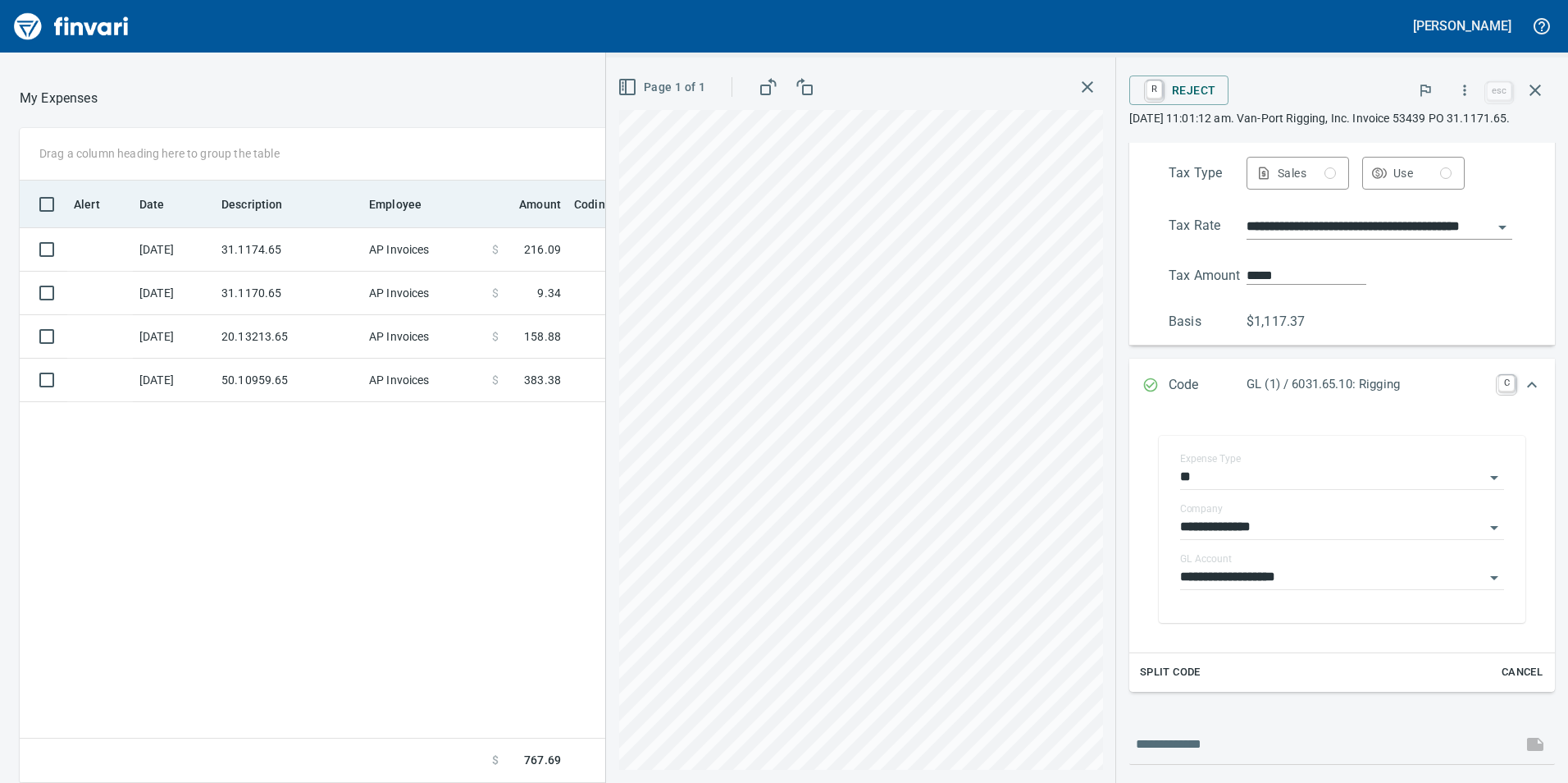
scroll to position [35, 0]
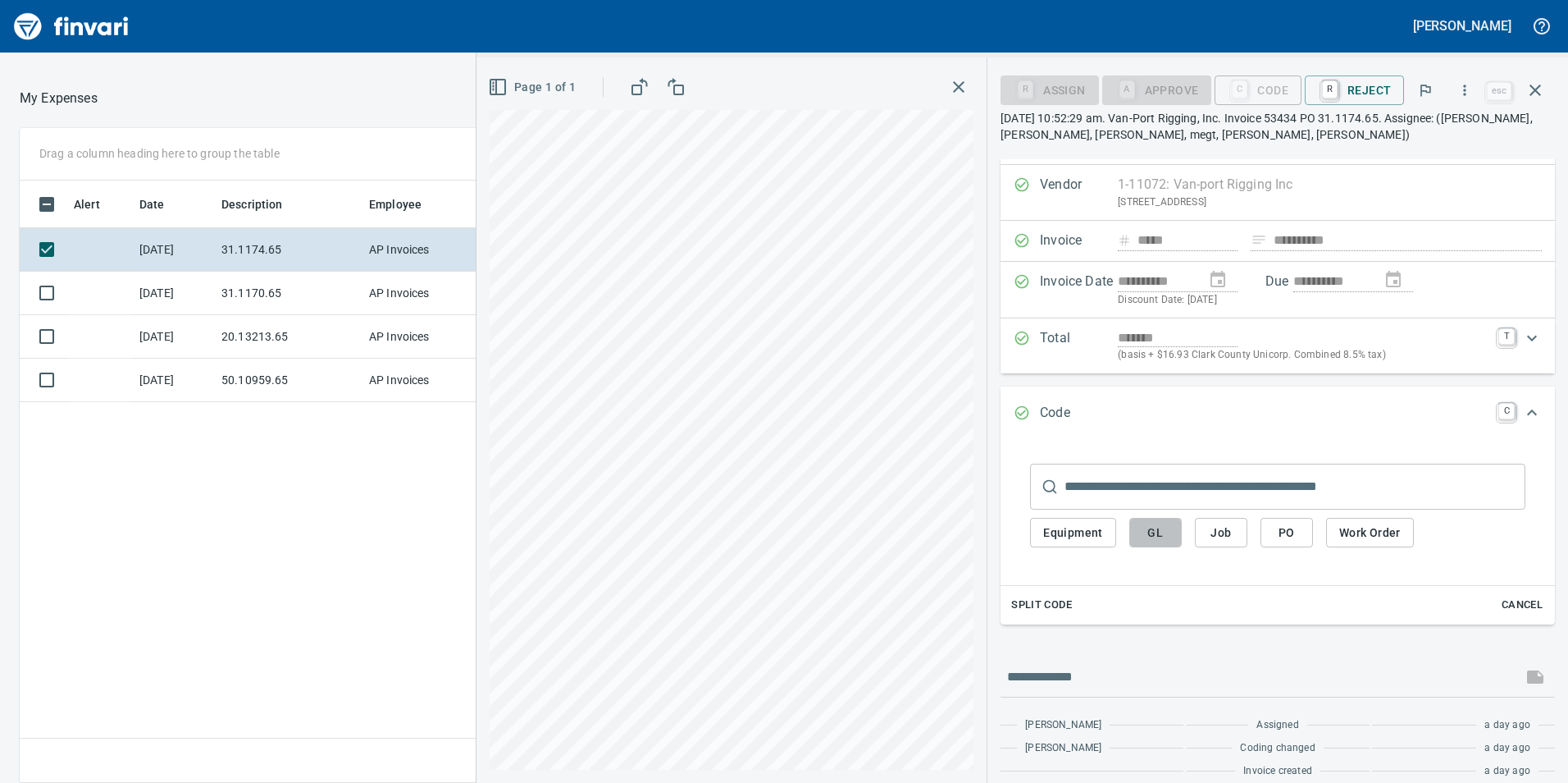
click at [1157, 533] on span "GL" at bounding box center [1156, 533] width 27 height 21
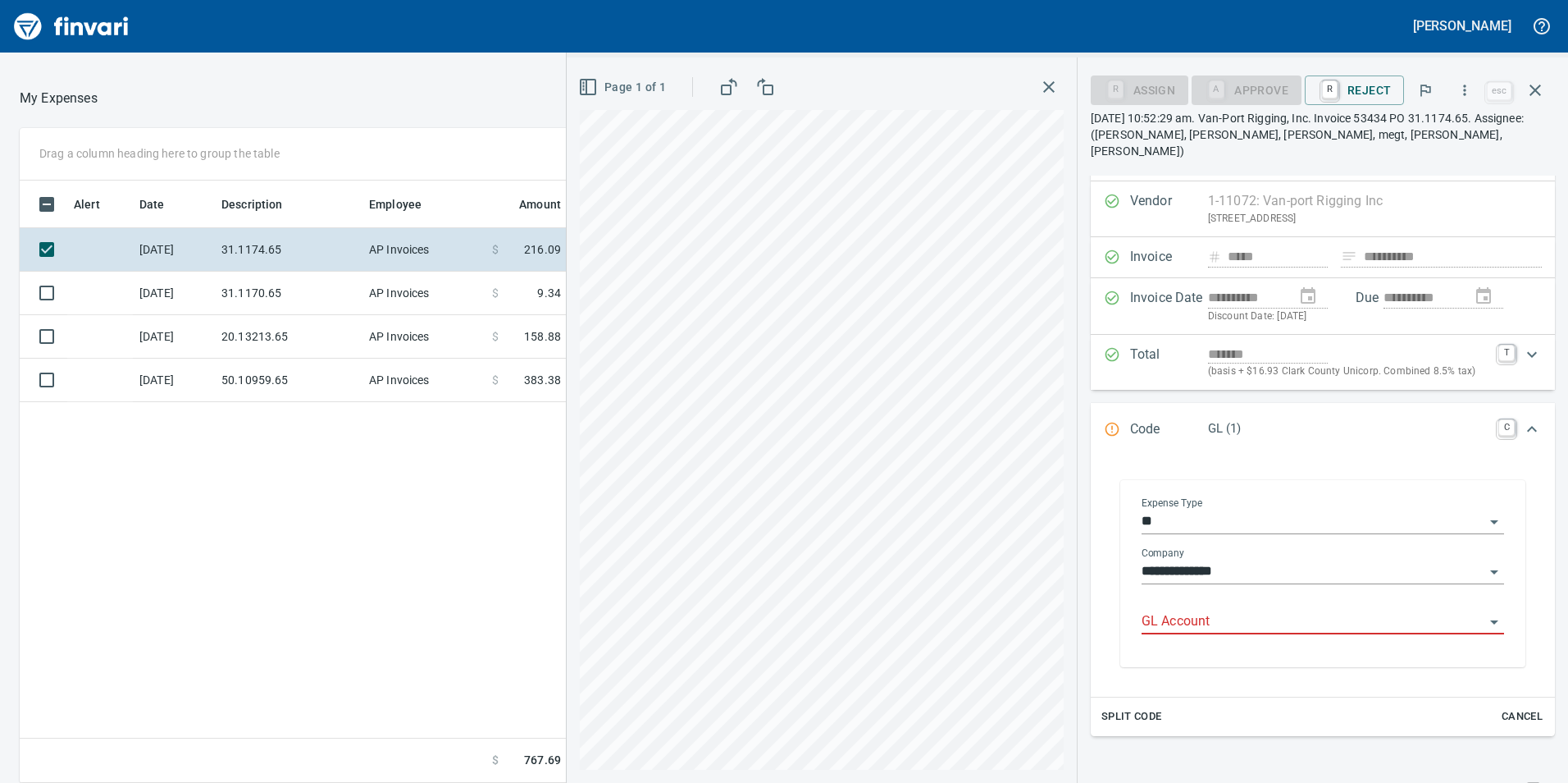
click at [1198, 597] on div "GL Account" at bounding box center [1322, 615] width 363 height 37
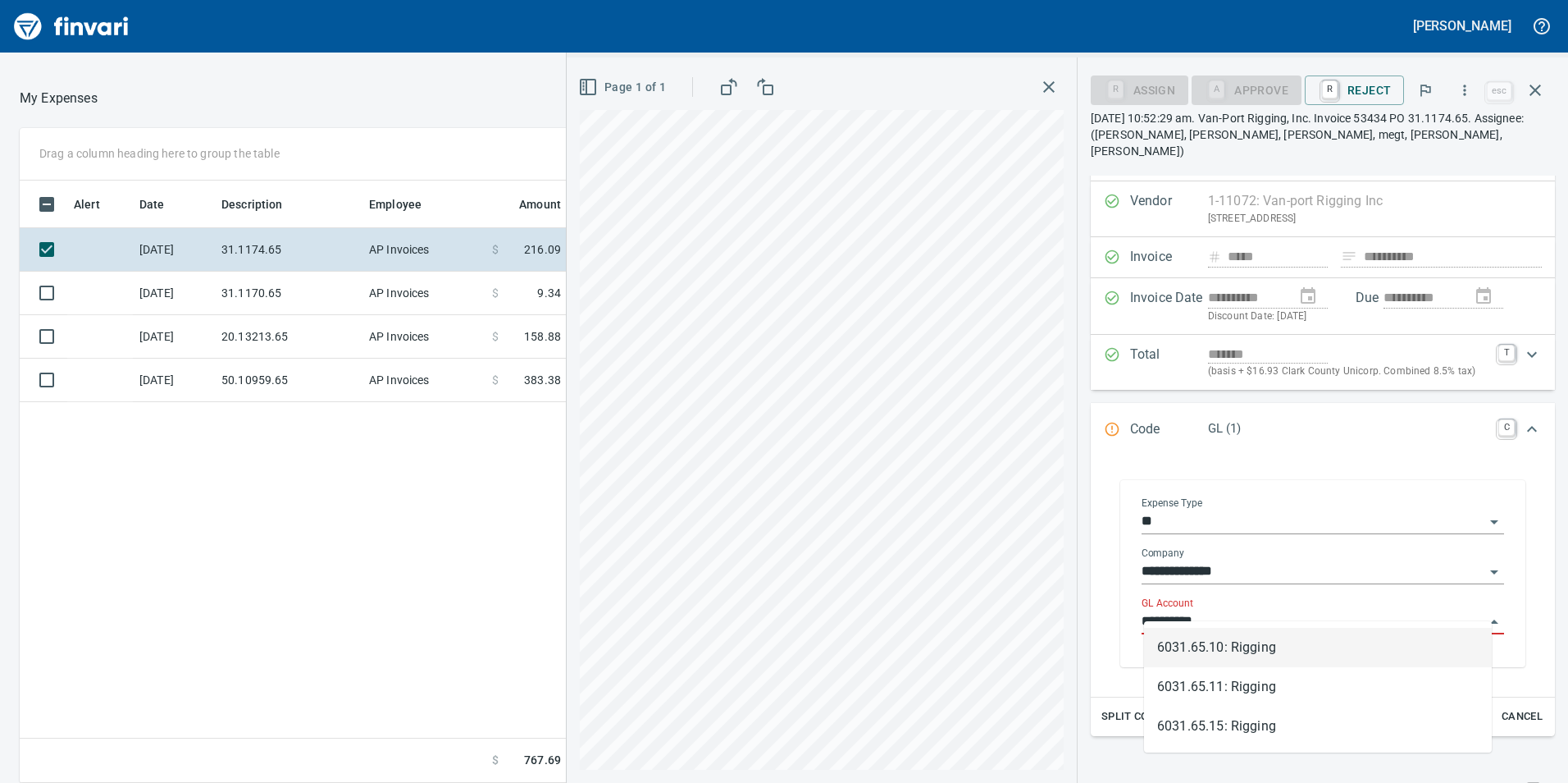
scroll to position [590, 1094]
click at [1218, 646] on li "6031.65.10: Rigging" at bounding box center [1318, 647] width 347 height 39
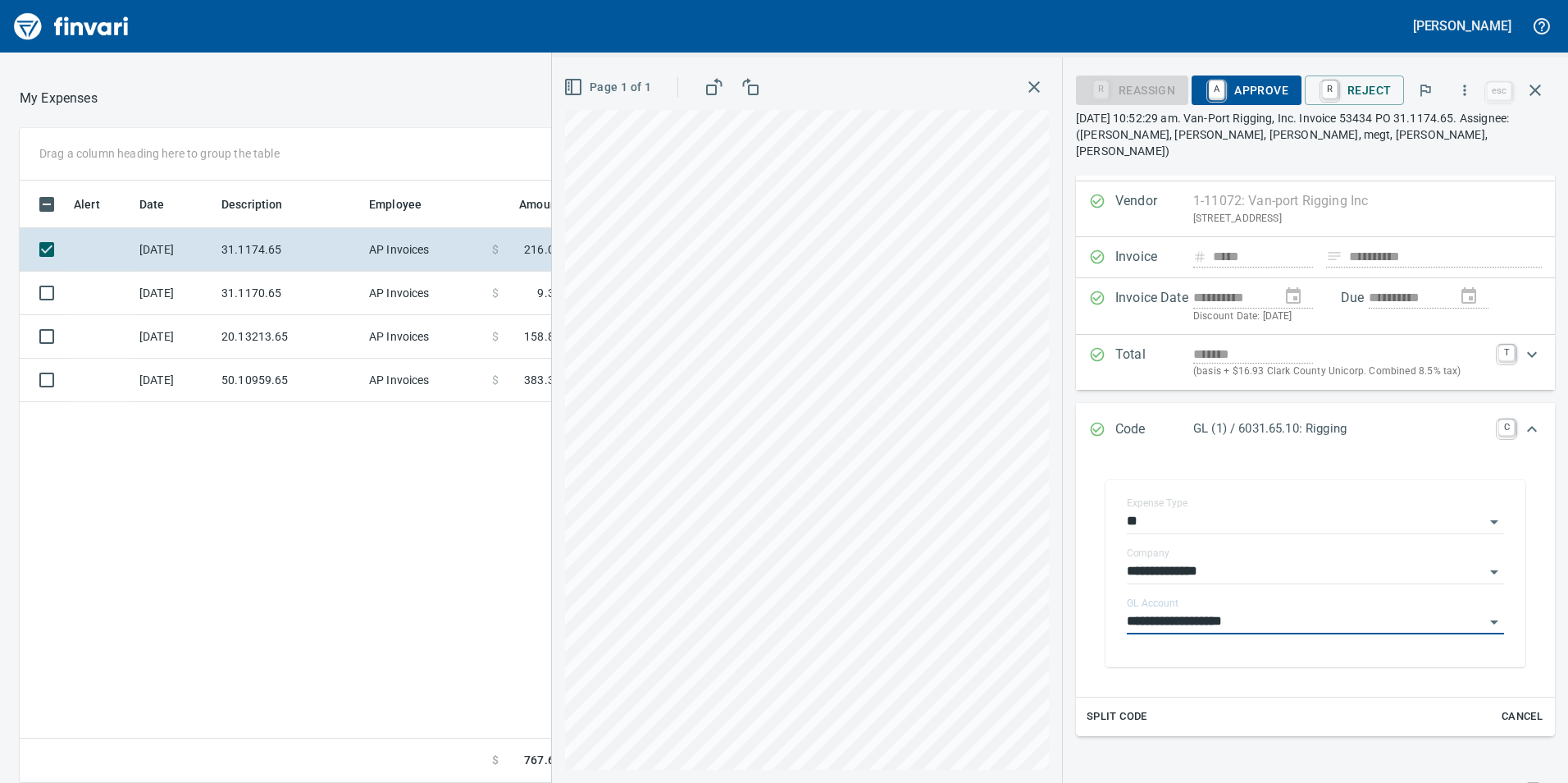
type input "**********"
click at [1244, 93] on span "A Approve" at bounding box center [1247, 90] width 84 height 28
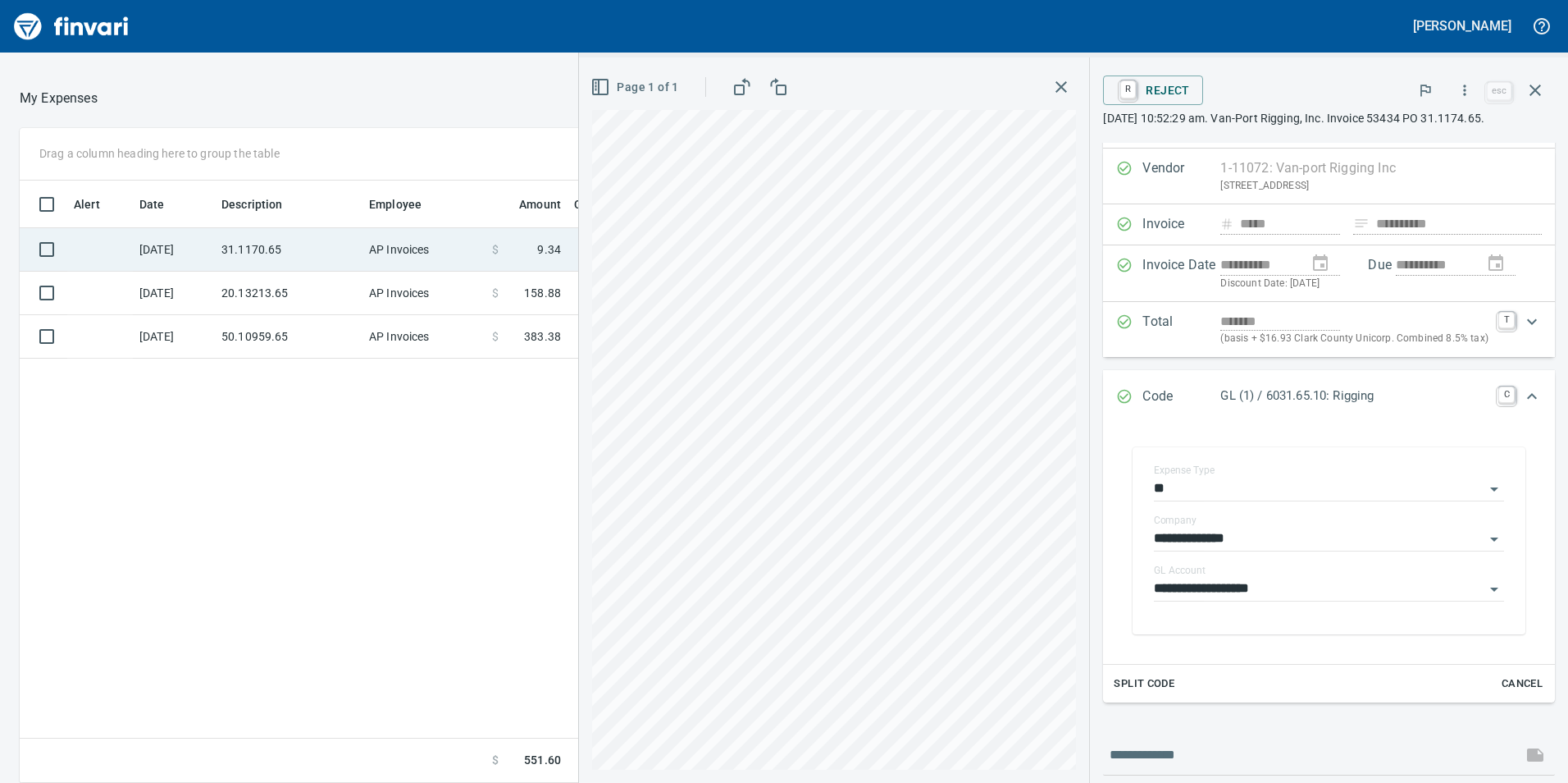
click at [275, 244] on td "31.1170.65" at bounding box center [288, 251] width 148 height 44
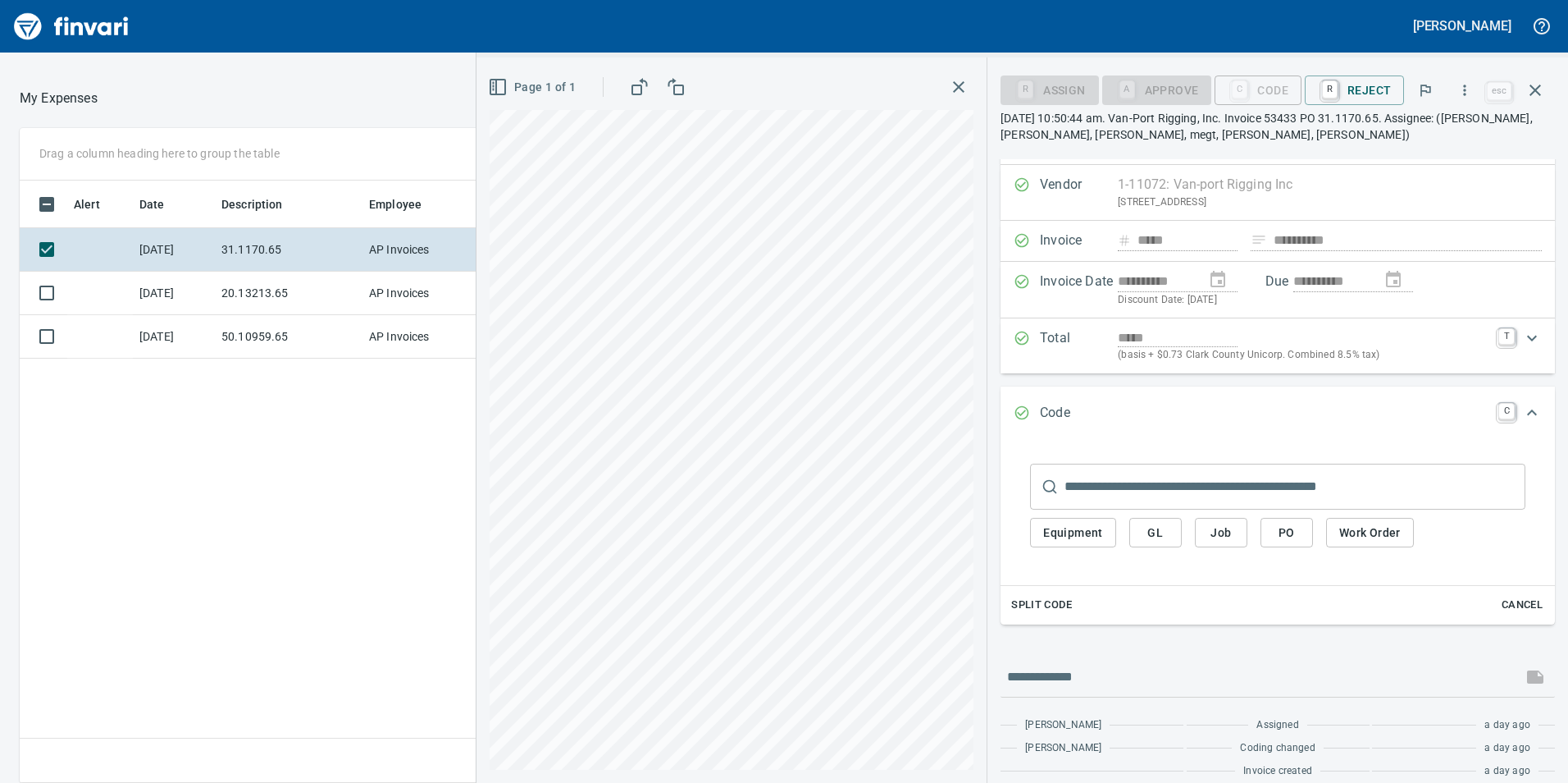
click at [1166, 530] on span "GL" at bounding box center [1156, 533] width 27 height 21
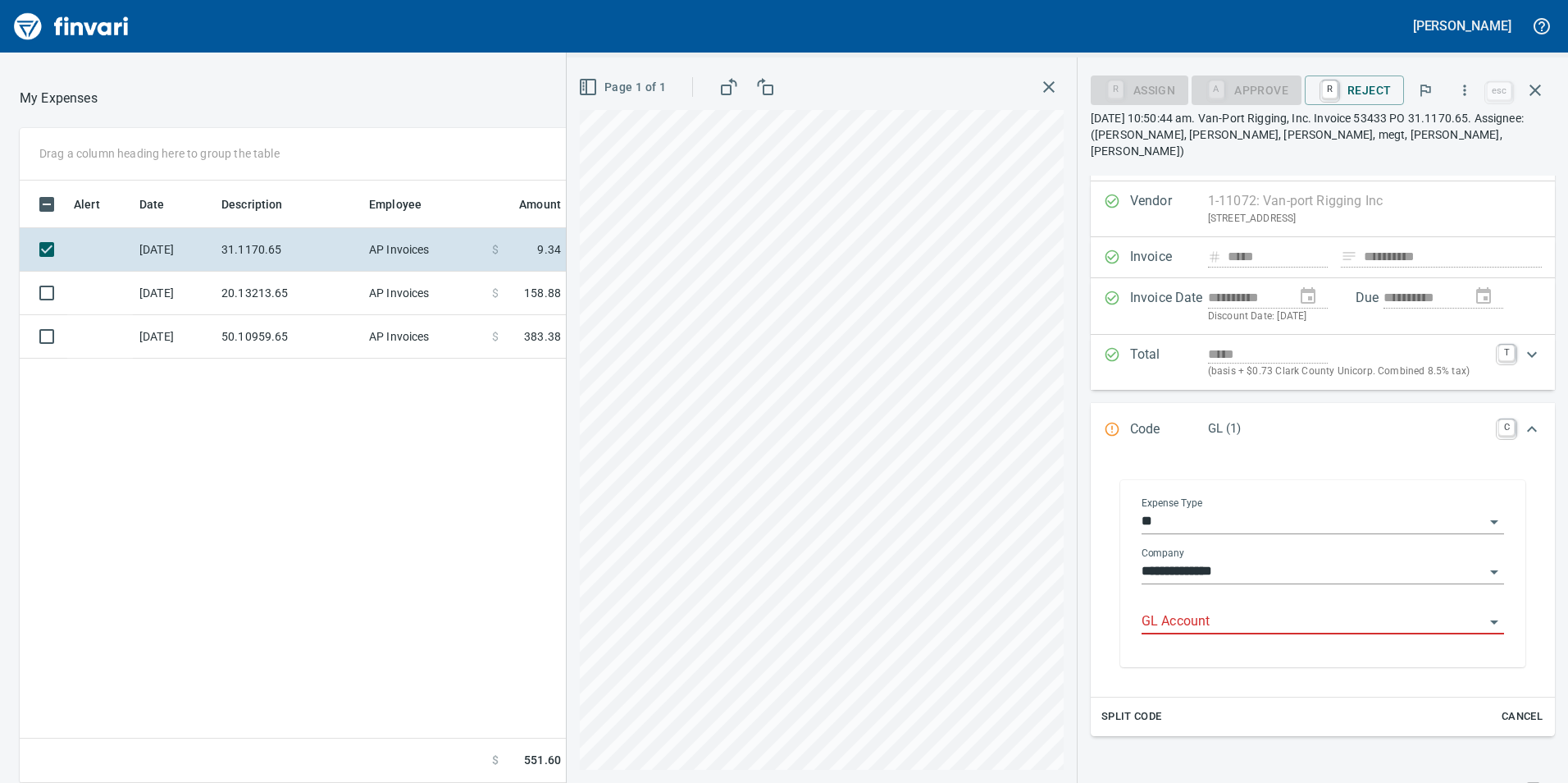
drag, startPoint x: 1177, startPoint y: 575, endPoint x: 1184, endPoint y: 580, distance: 8.6
click at [1184, 580] on div "**********" at bounding box center [1322, 572] width 363 height 151
click at [1208, 593] on body "**********" at bounding box center [784, 392] width 1568 height 783
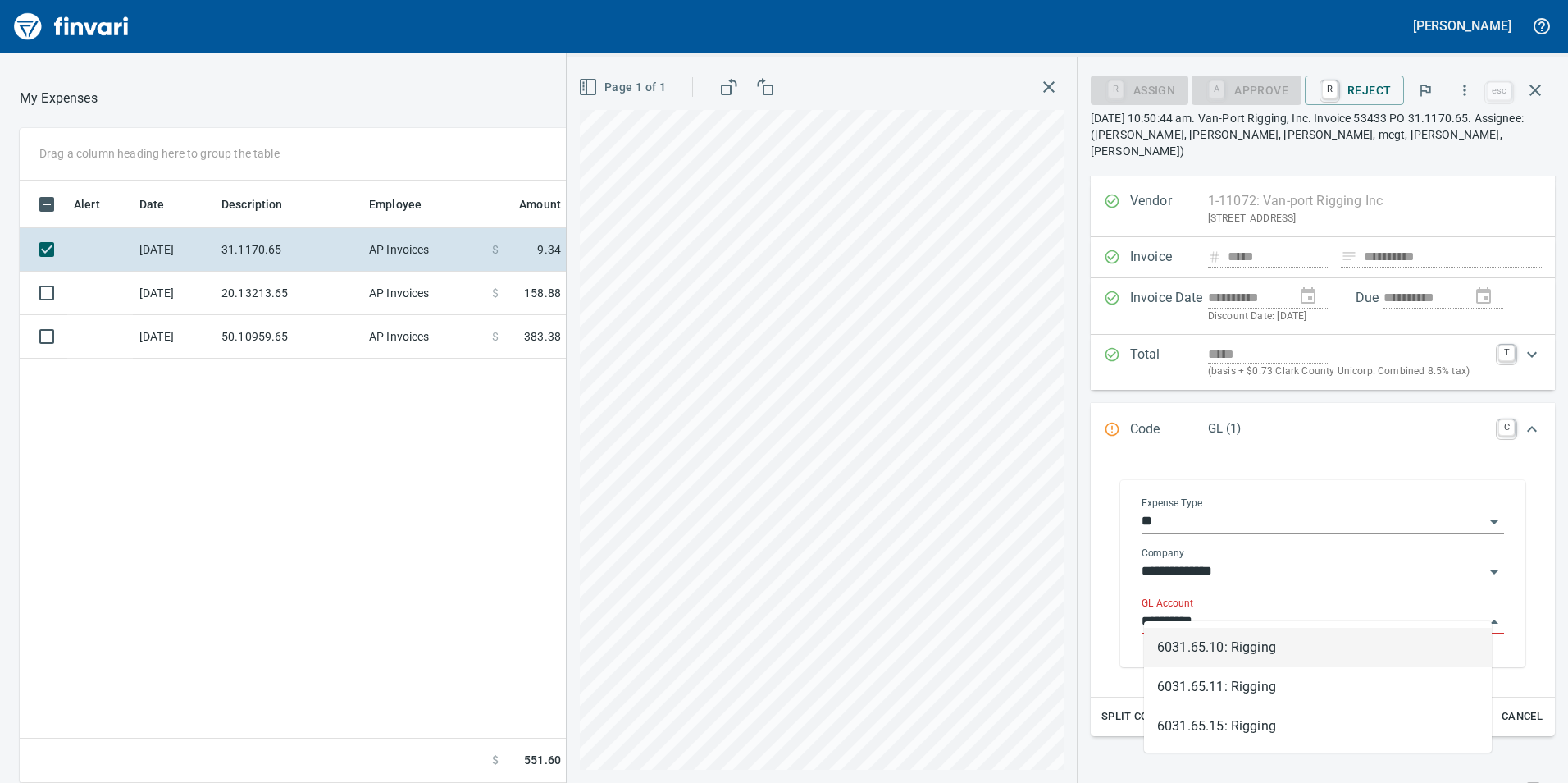
scroll to position [590, 1094]
click at [1289, 638] on li "6031.65.10: Rigging" at bounding box center [1318, 647] width 347 height 39
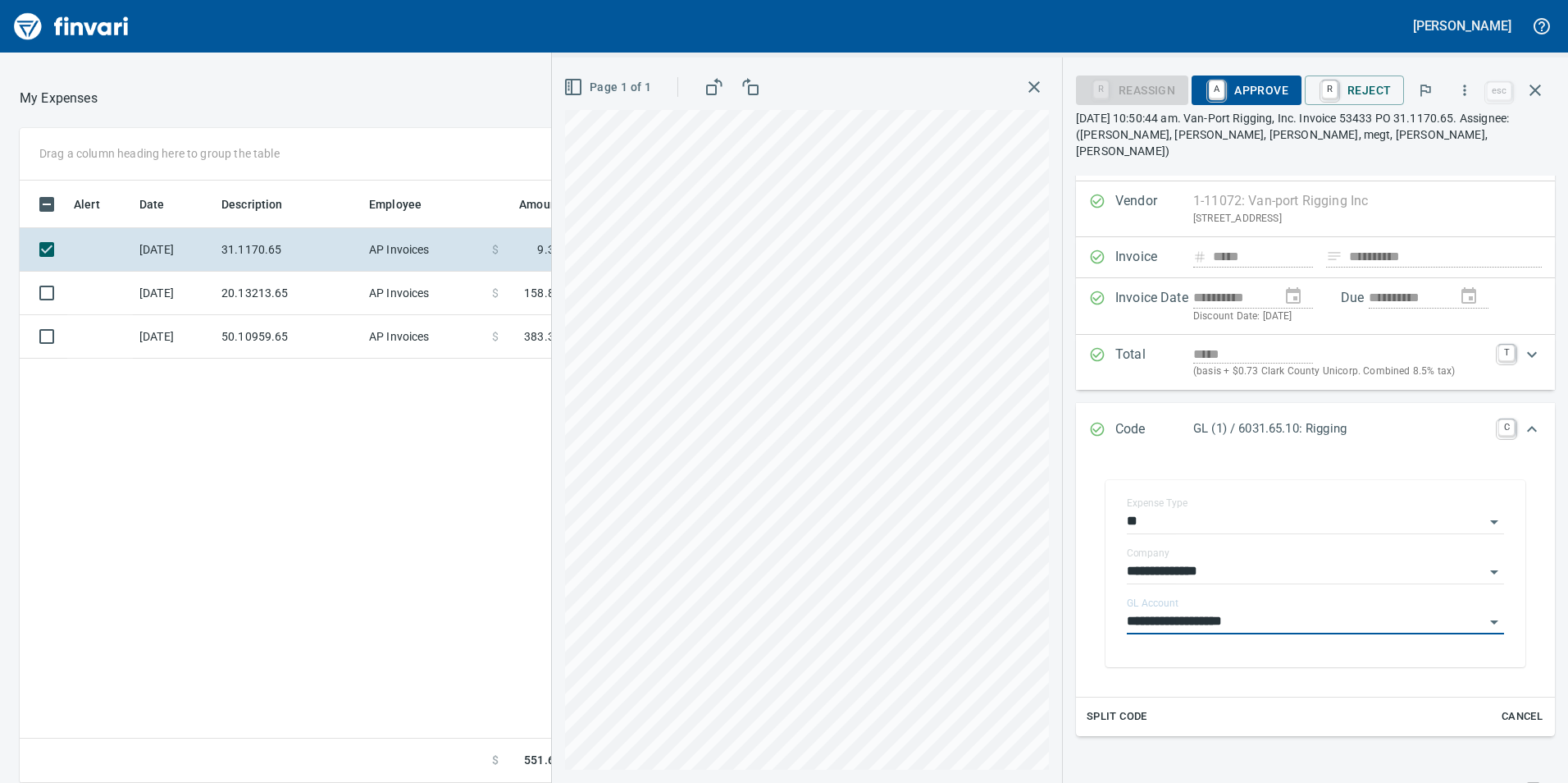
type input "**********"
click at [1259, 83] on span "A Approve" at bounding box center [1247, 90] width 84 height 28
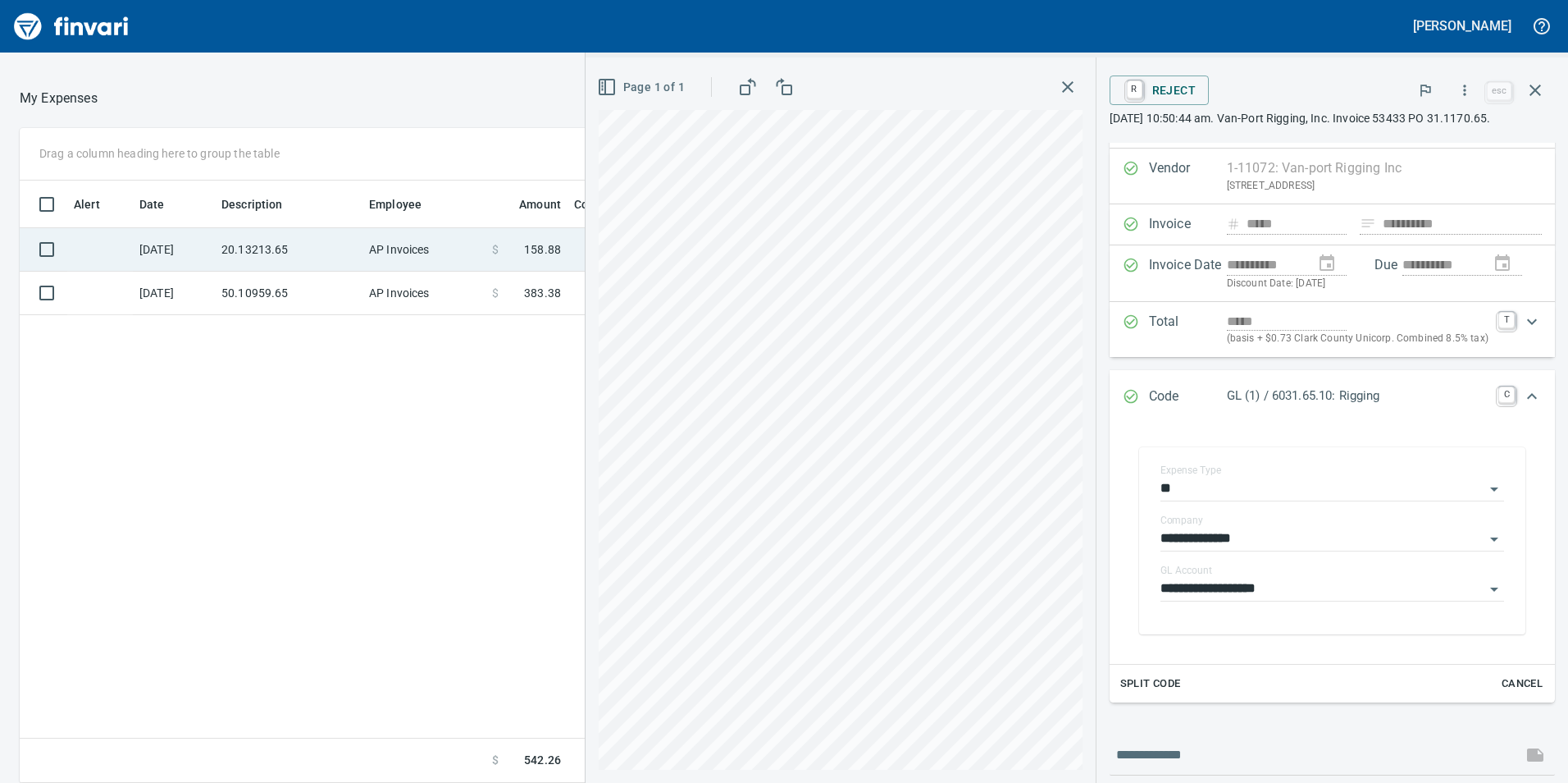
click at [356, 249] on td "20.13213.65" at bounding box center [288, 251] width 148 height 44
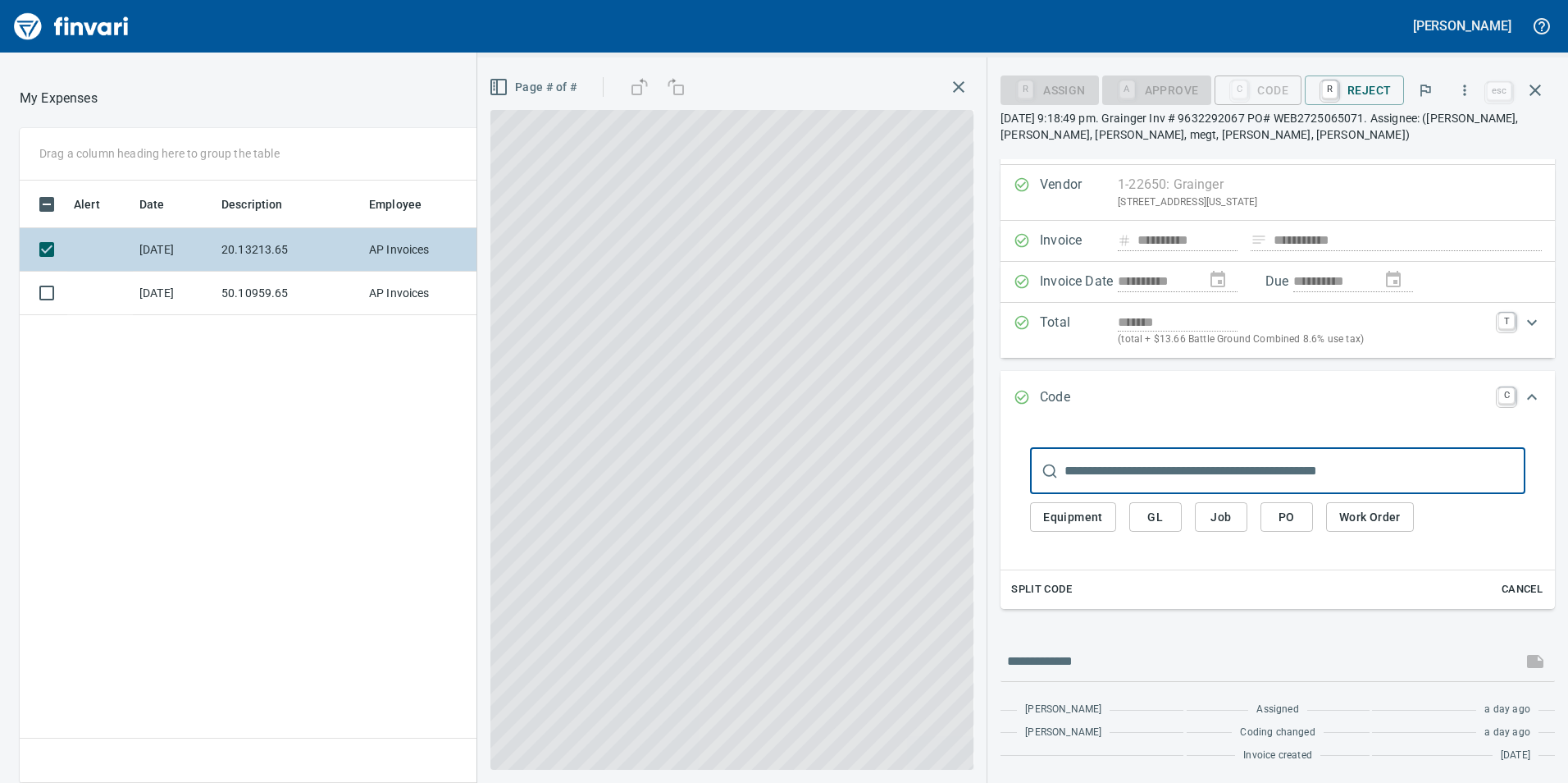
scroll to position [20, 0]
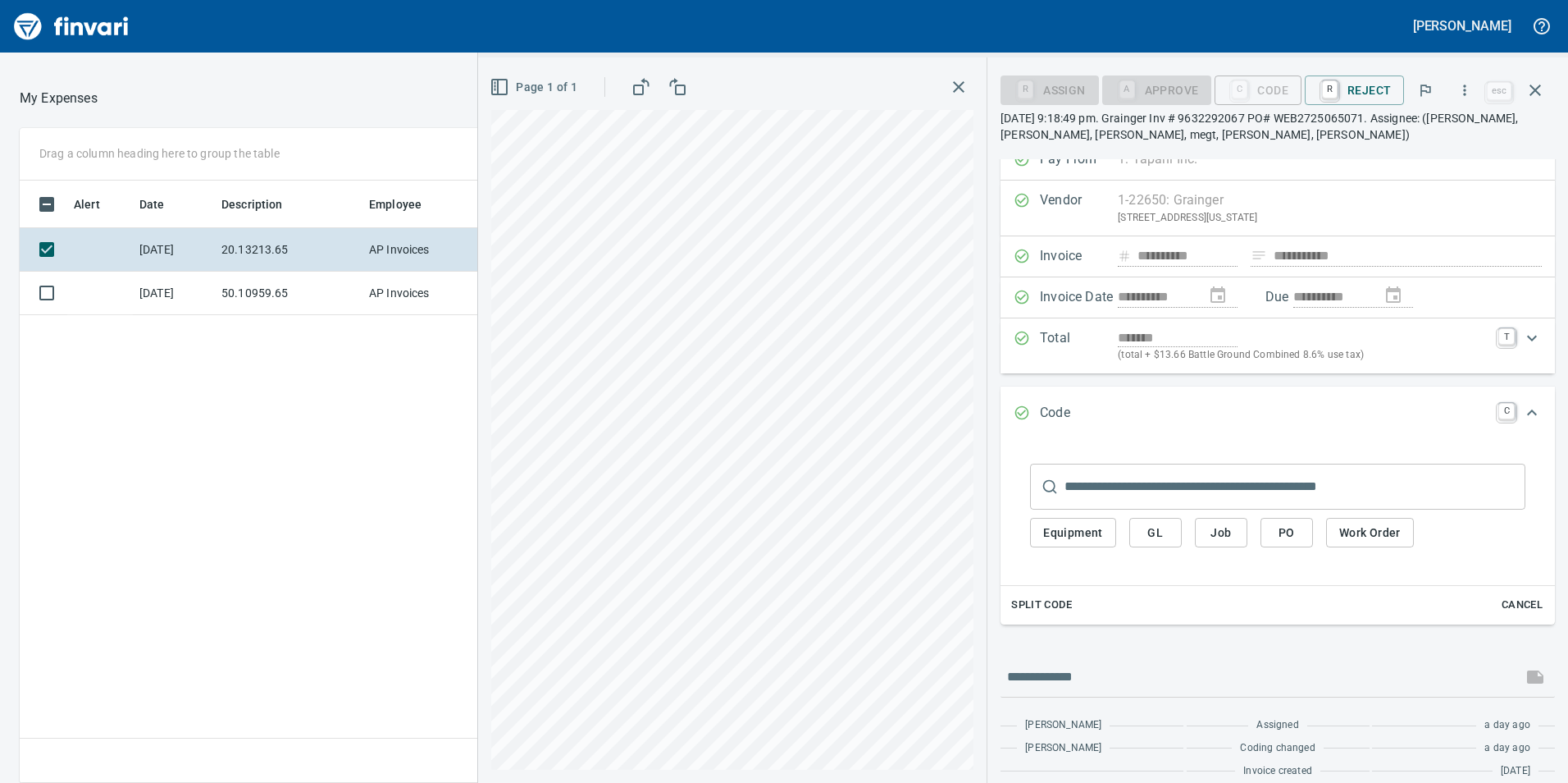
click at [1147, 527] on span "GL" at bounding box center [1156, 533] width 27 height 21
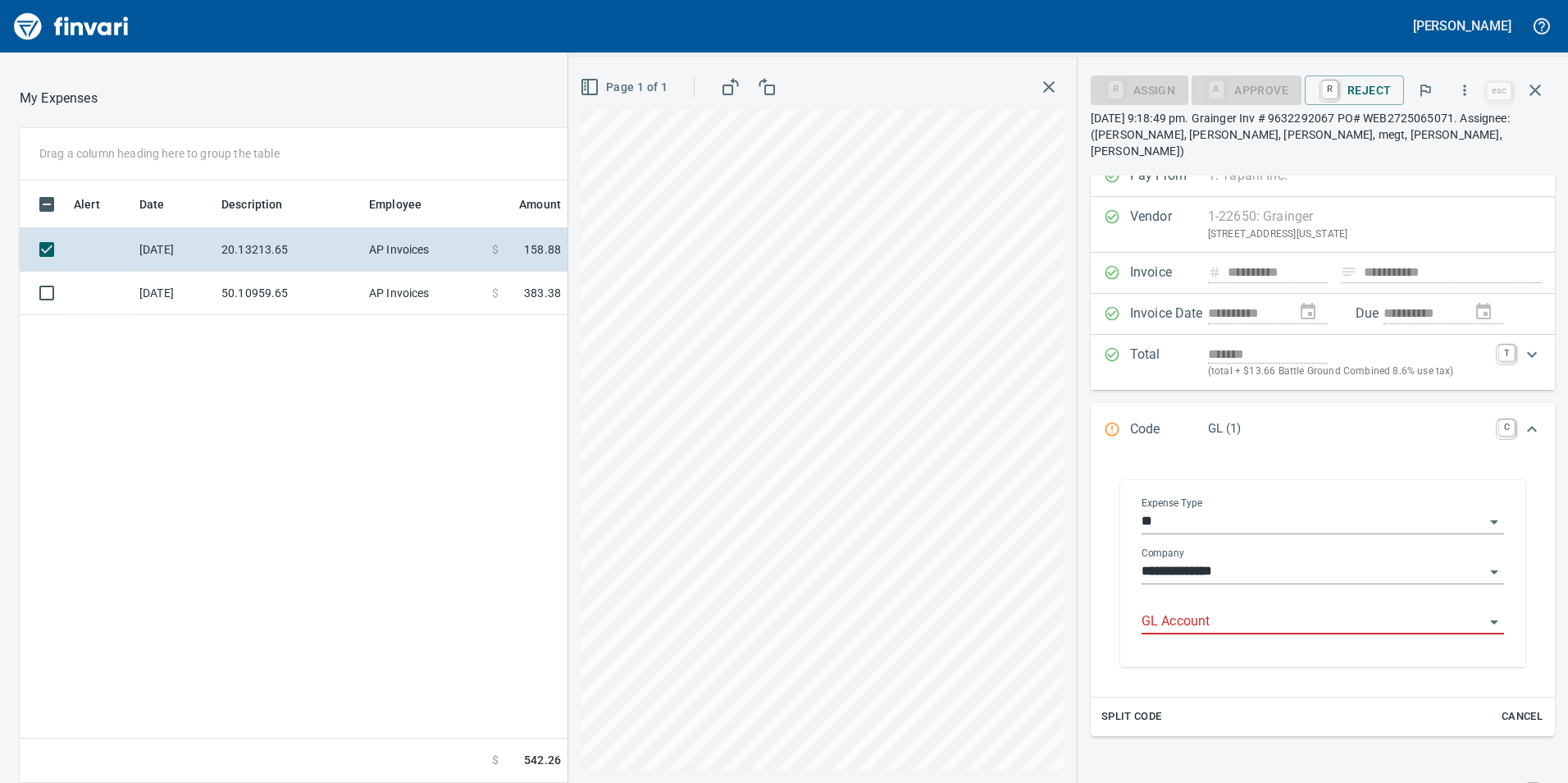
click at [1182, 613] on input "GL Account" at bounding box center [1313, 622] width 343 height 23
click at [1223, 643] on li "6020.65.10: SMTC Consumables" at bounding box center [1318, 647] width 347 height 39
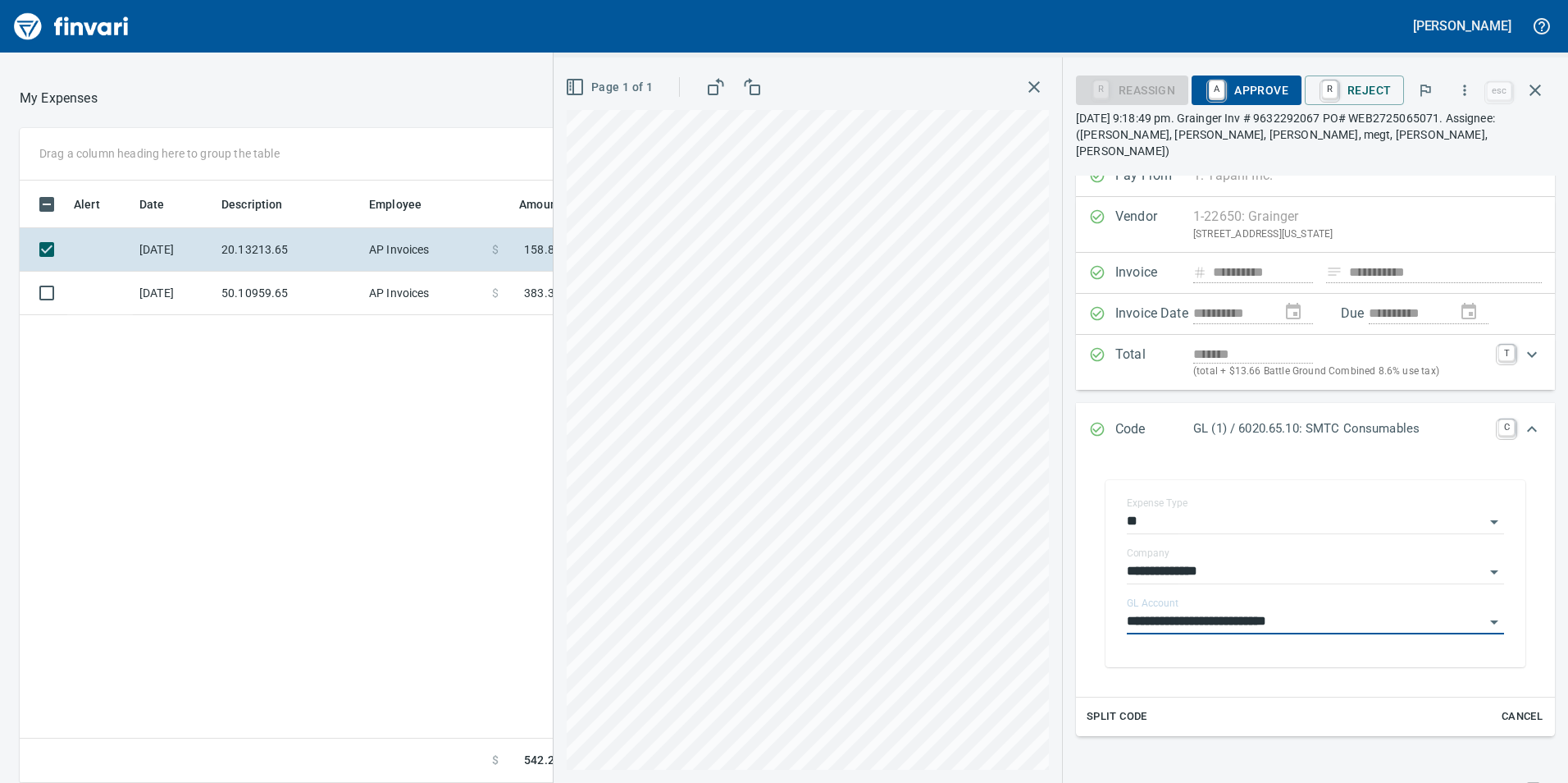
type input "**********"
click at [1254, 95] on span "A Approve" at bounding box center [1247, 90] width 84 height 28
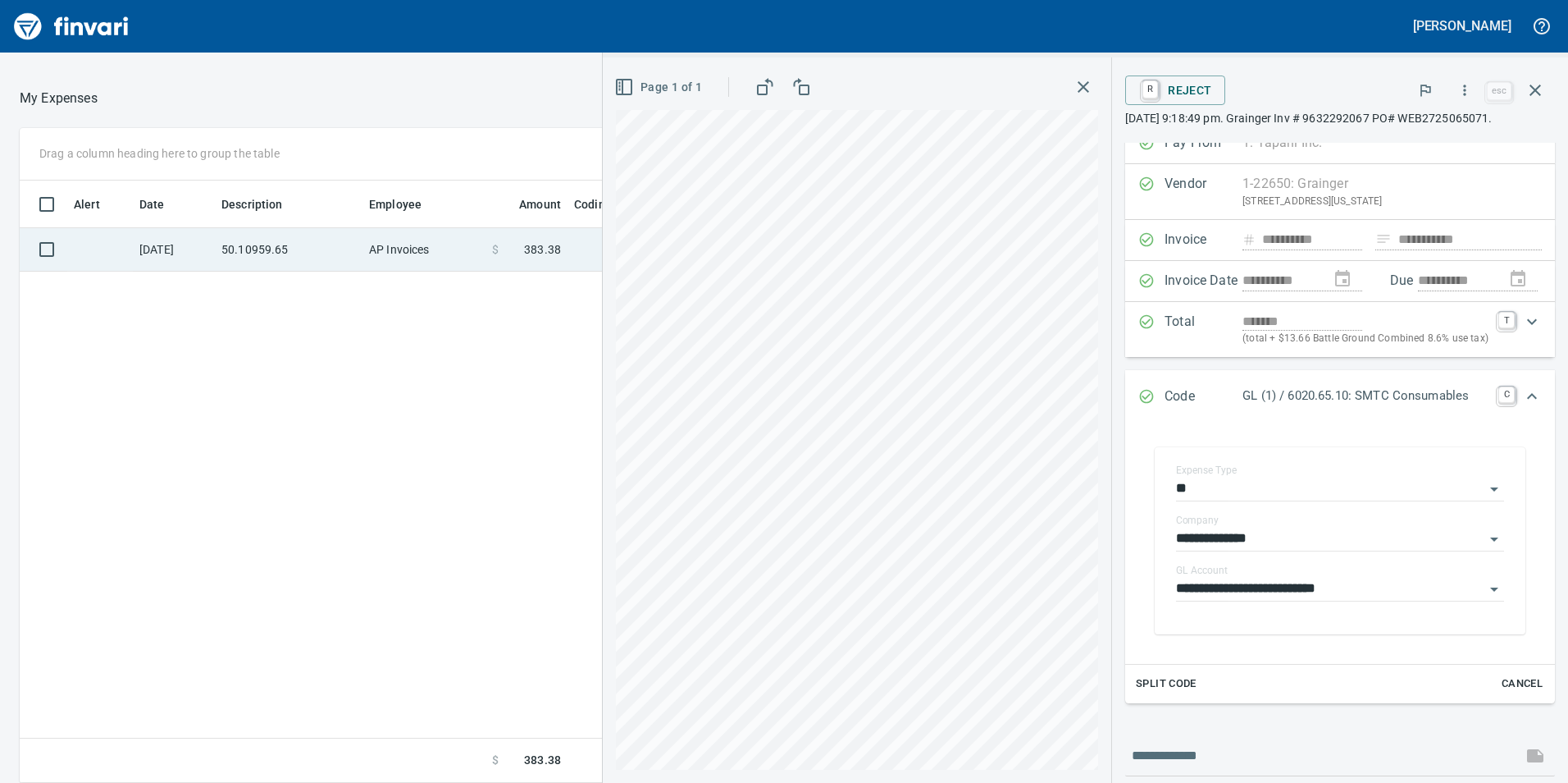
click at [298, 246] on td "50.10959.65" at bounding box center [288, 251] width 148 height 44
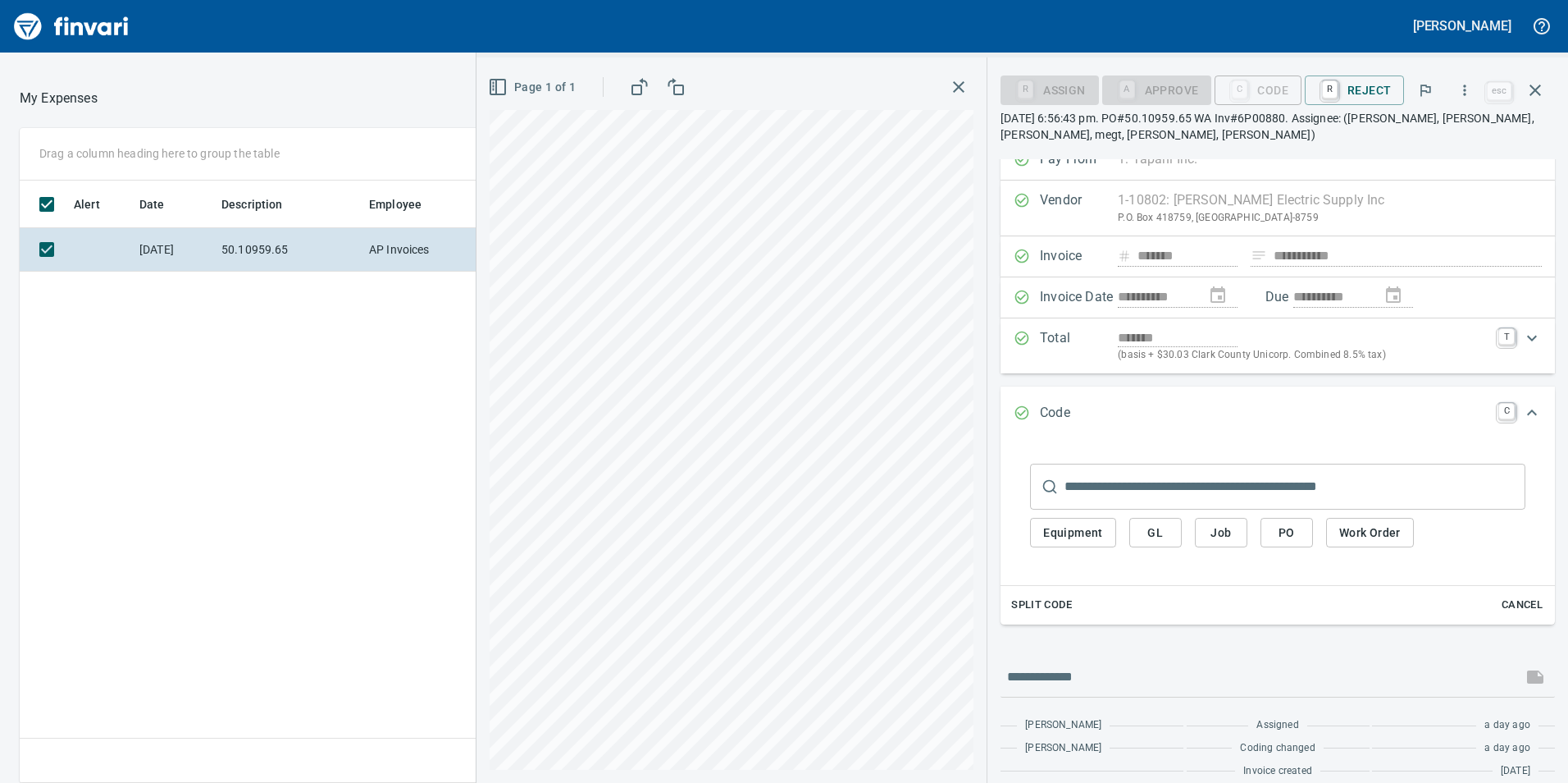
click at [1161, 526] on span "GL" at bounding box center [1156, 533] width 27 height 21
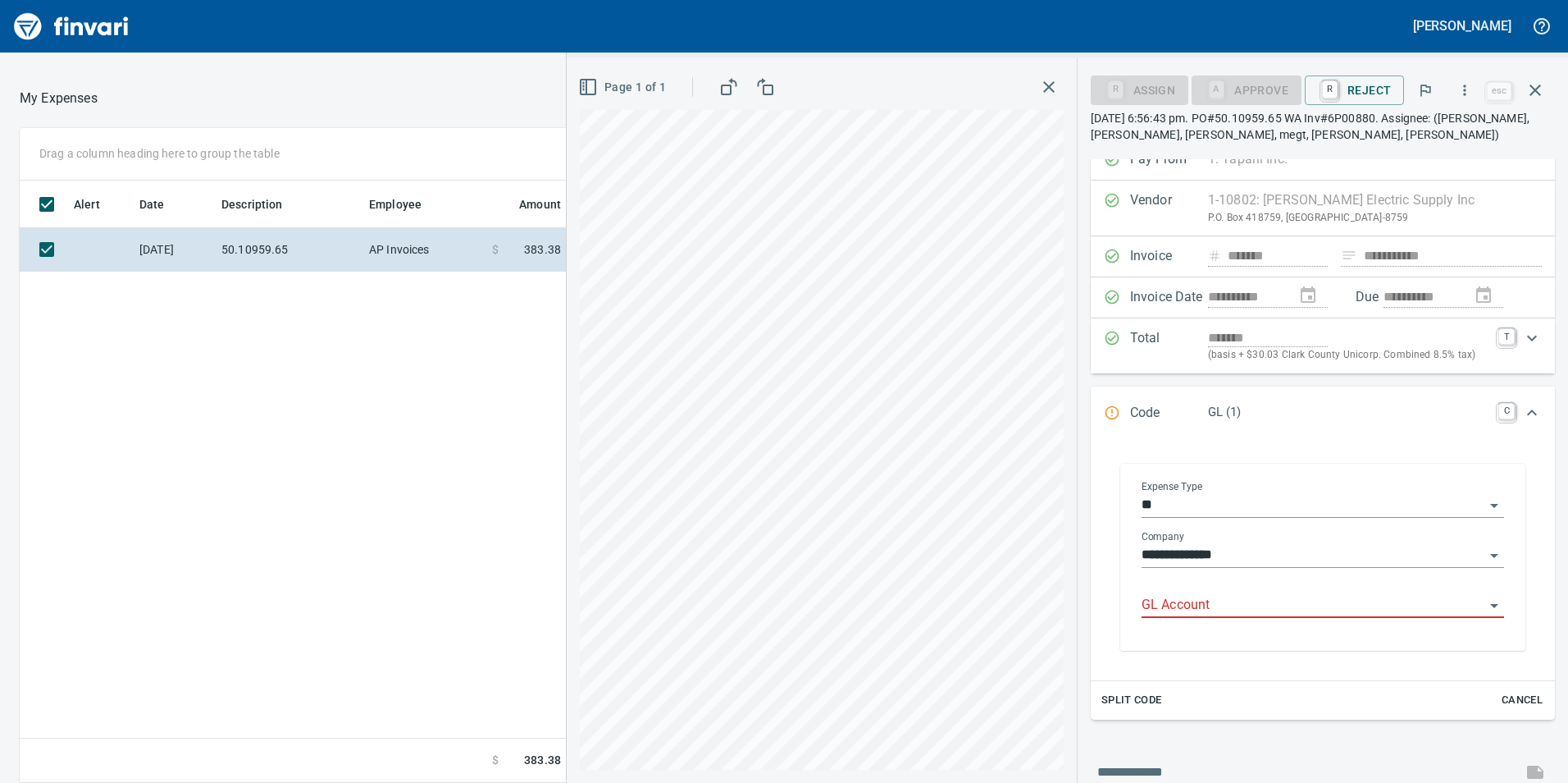
click at [1194, 594] on input "GL Account" at bounding box center [1313, 606] width 343 height 23
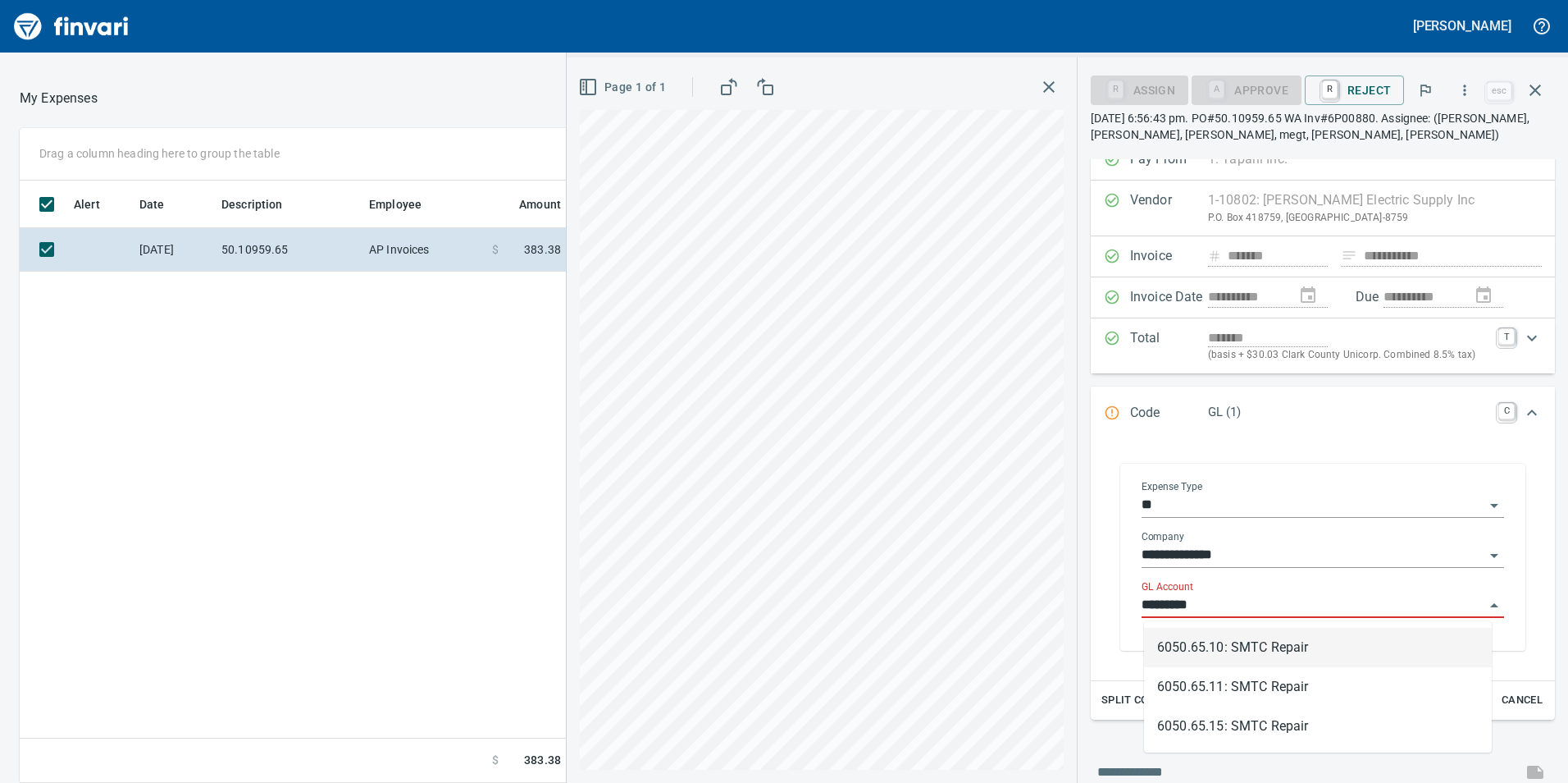
scroll to position [590, 1094]
click at [1265, 646] on li "6050.65.10: SMTC Repair" at bounding box center [1318, 647] width 347 height 39
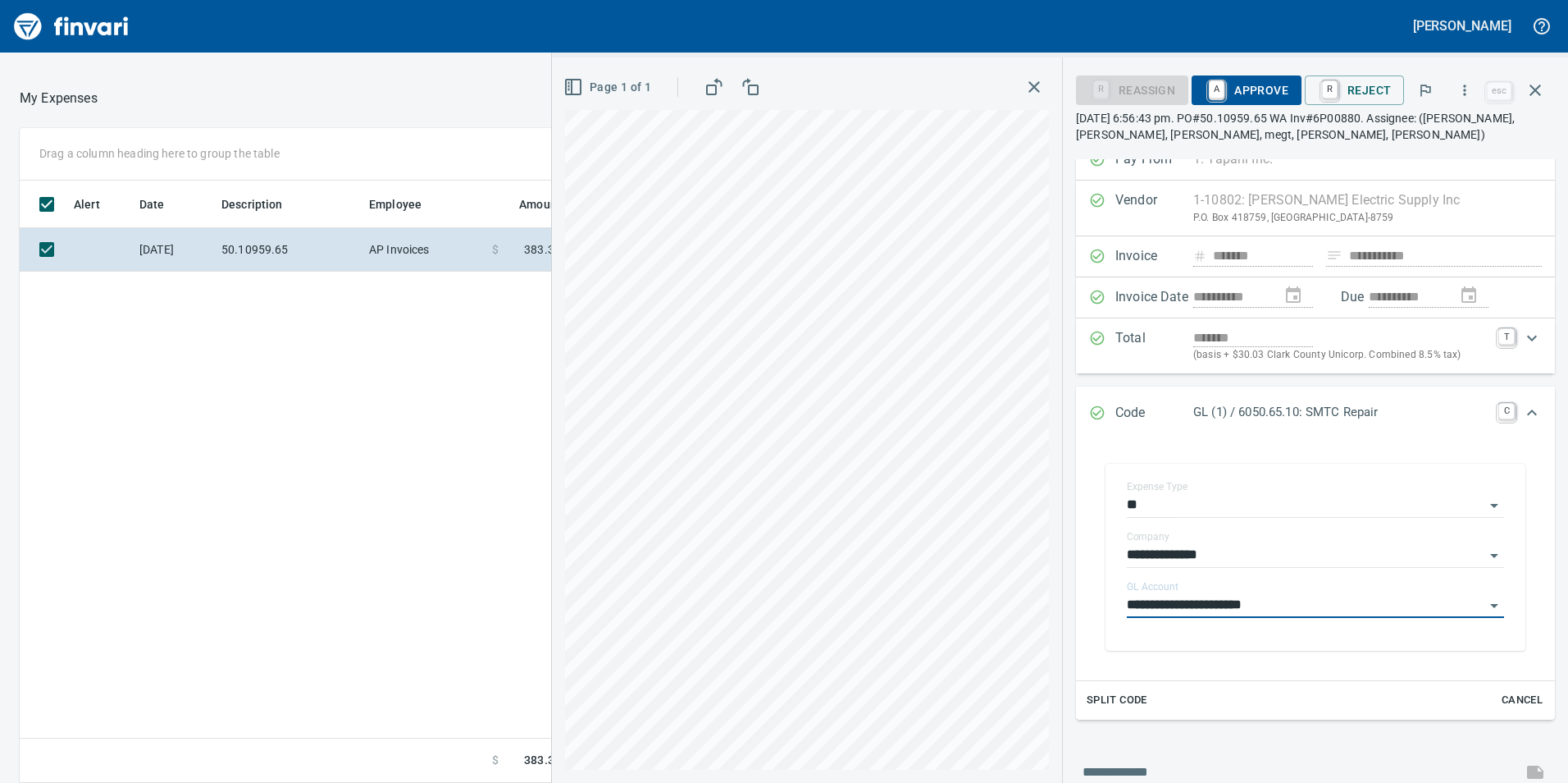
type input "**********"
click at [1245, 79] on span "A Approve" at bounding box center [1247, 90] width 84 height 28
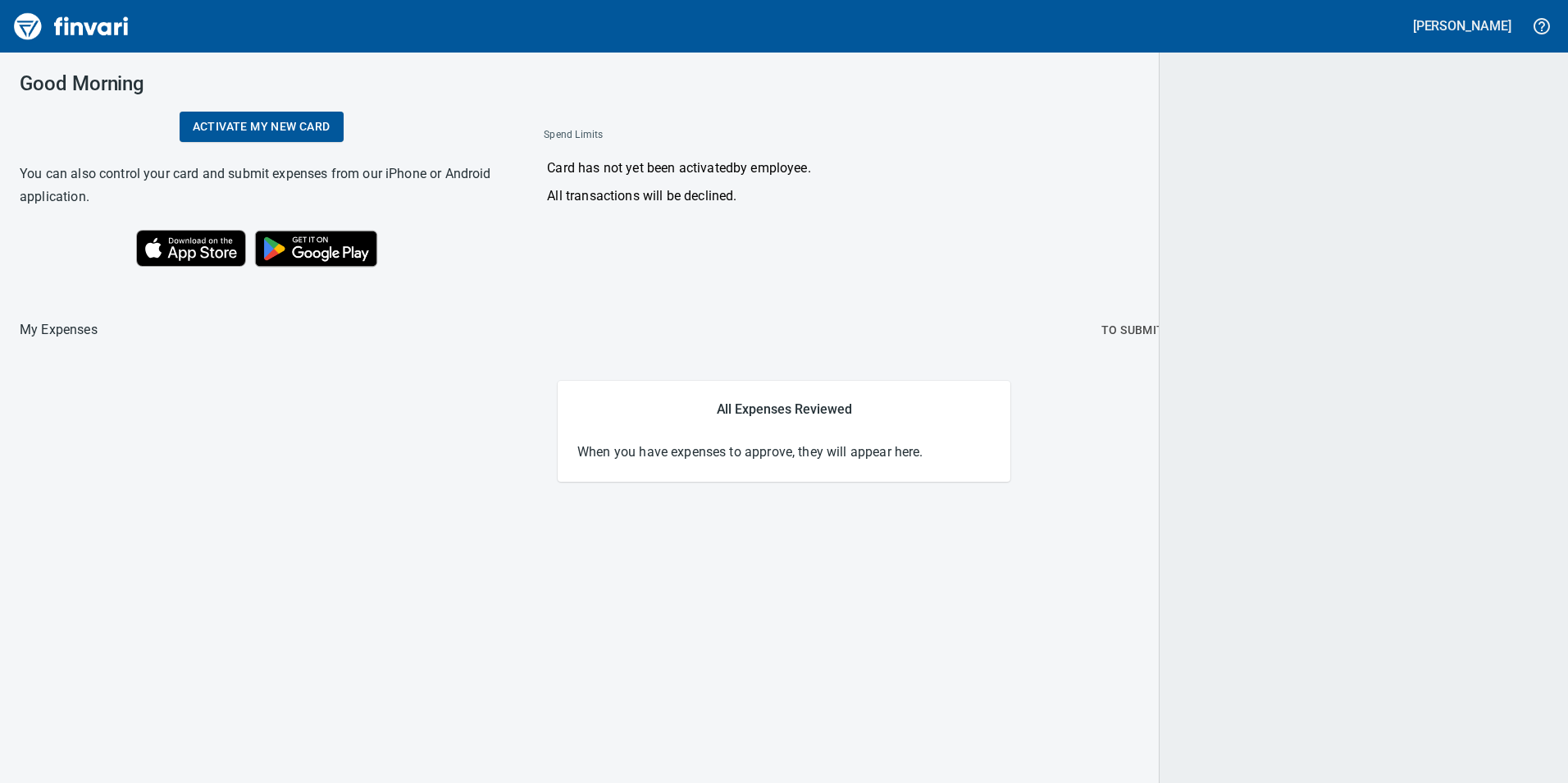
scroll to position [0, 0]
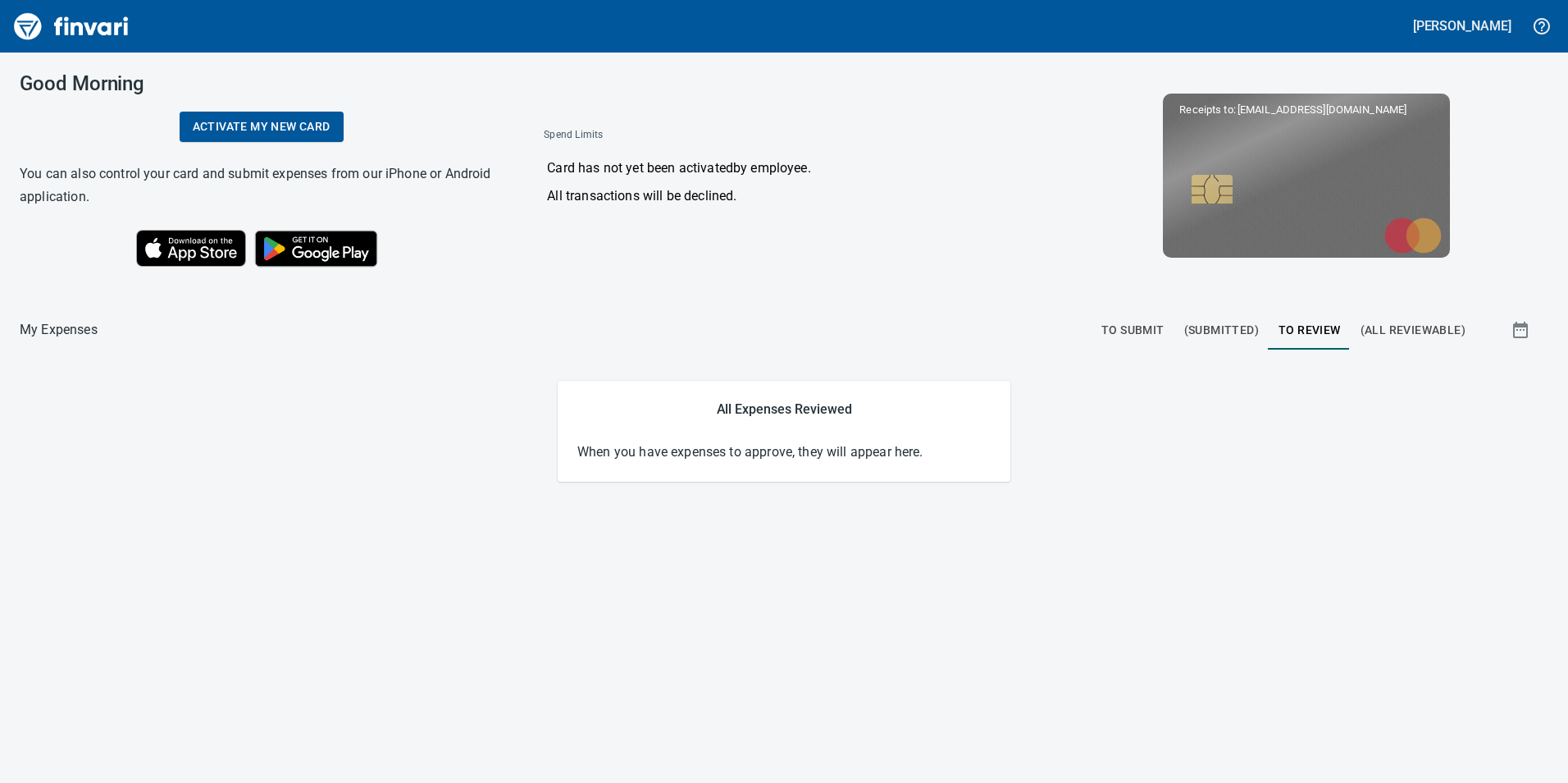
click at [1147, 345] on button "To Submit" at bounding box center [1133, 330] width 83 height 39
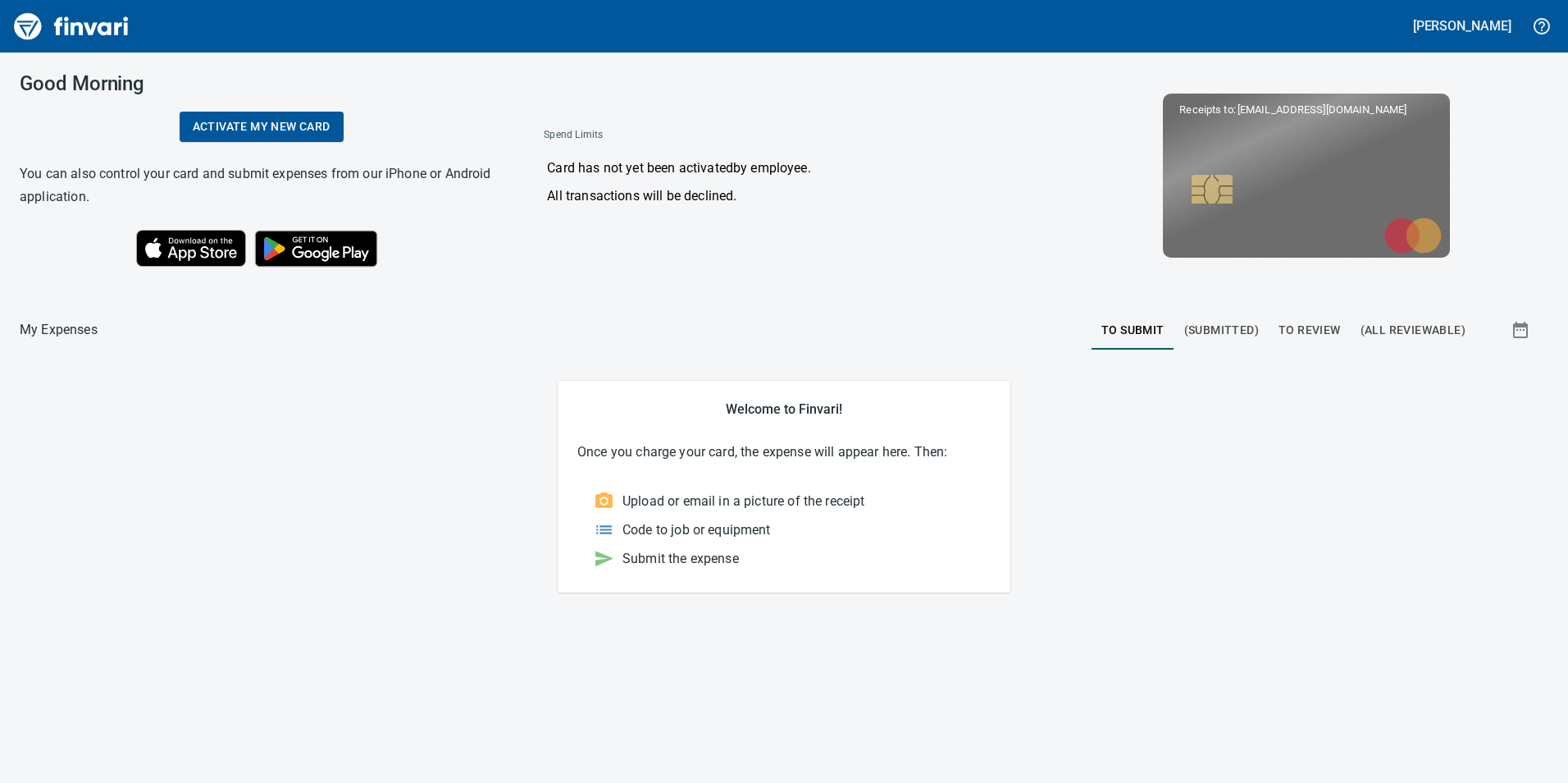
click at [1331, 326] on span "To Review" at bounding box center [1309, 331] width 62 height 21
